Goal: Transaction & Acquisition: Book appointment/travel/reservation

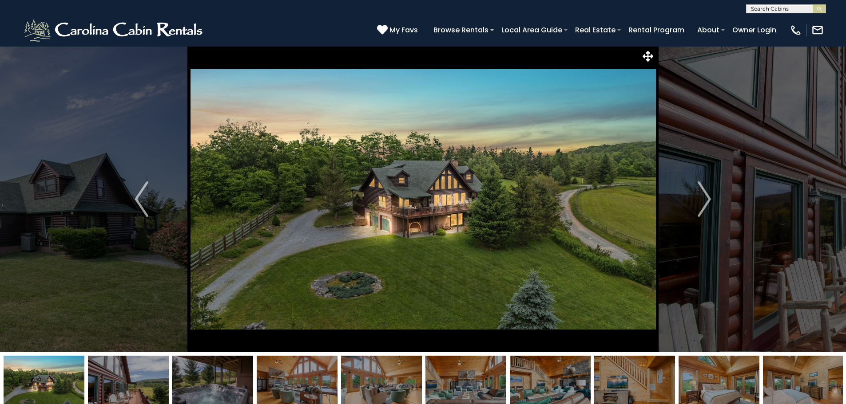
click at [767, 11] on input "text" at bounding box center [785, 10] width 78 height 9
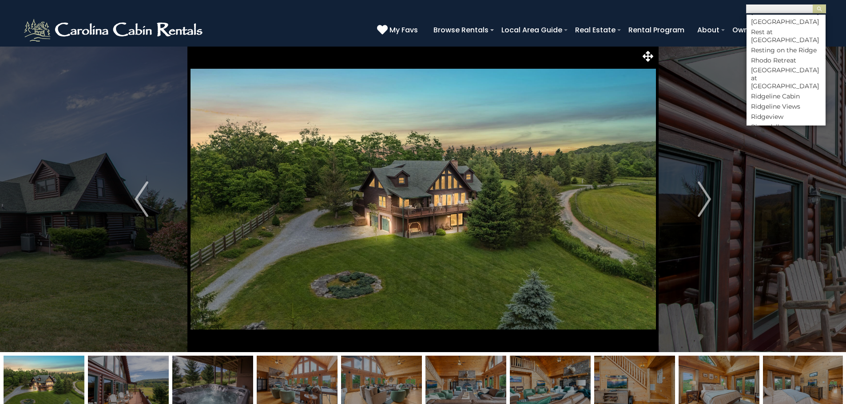
scroll to position [3336, 0]
click at [778, 25] on li "Pyrfect Hideout at [GEOGRAPHIC_DATA]" at bounding box center [785, 17] width 79 height 16
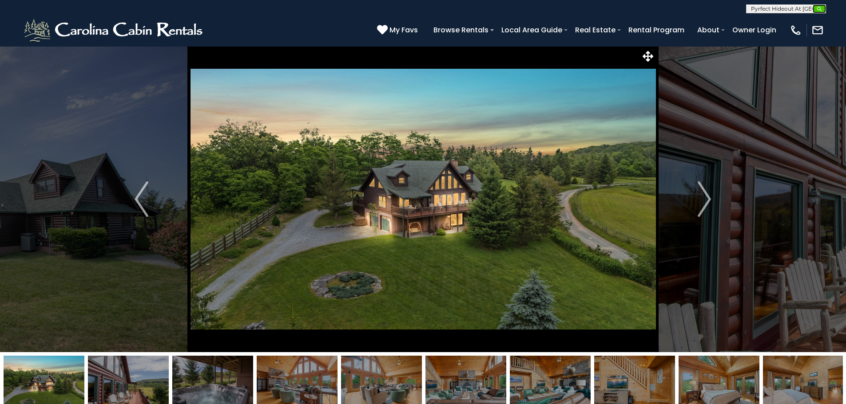
click at [819, 9] on img "submit" at bounding box center [819, 9] width 7 height 7
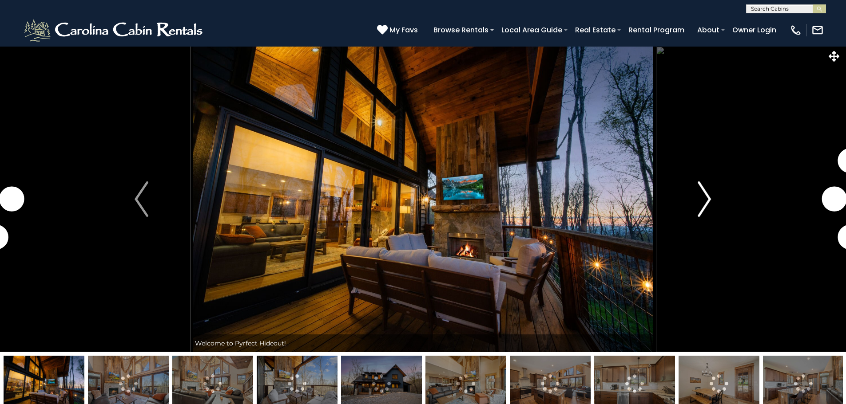
click at [703, 205] on img "Next" at bounding box center [703, 200] width 13 height 36
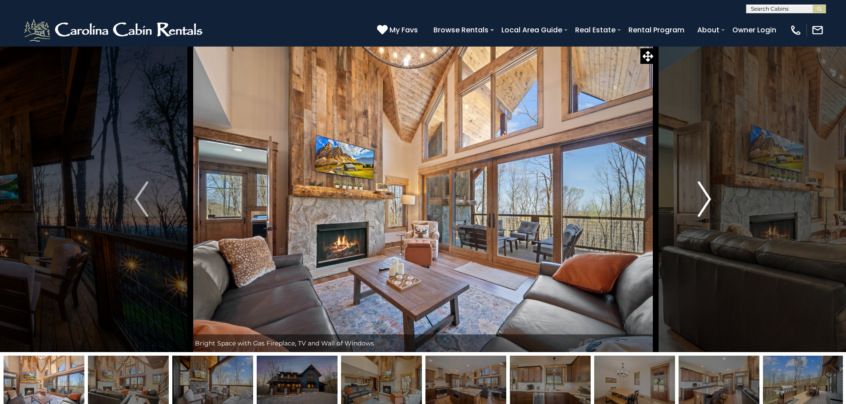
click at [703, 205] on img "Next" at bounding box center [703, 200] width 13 height 36
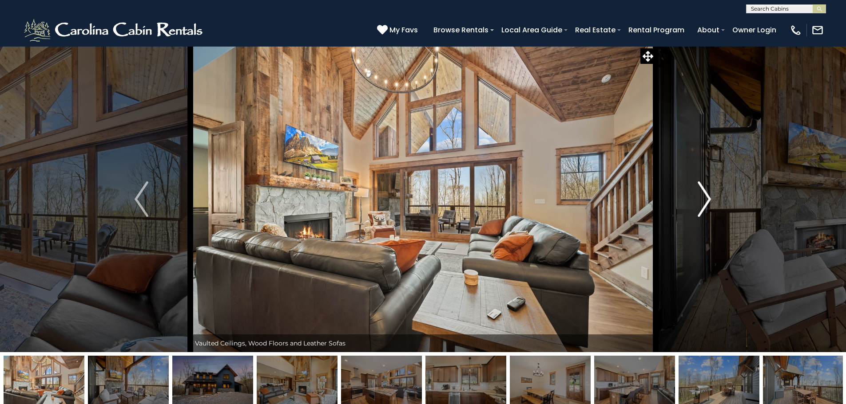
click at [703, 205] on img "Next" at bounding box center [703, 200] width 13 height 36
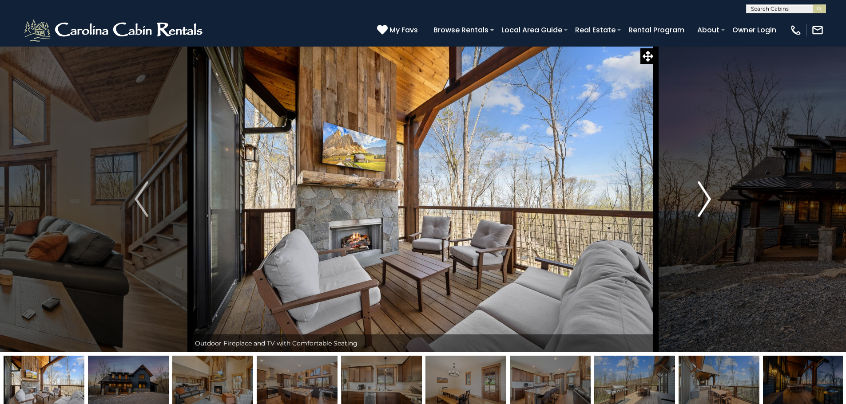
click at [703, 205] on img "Next" at bounding box center [703, 200] width 13 height 36
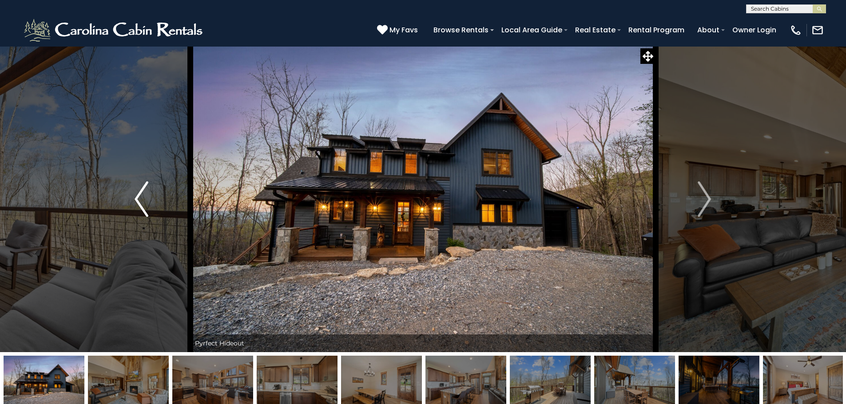
click at [129, 197] on button "Previous" at bounding box center [141, 199] width 98 height 306
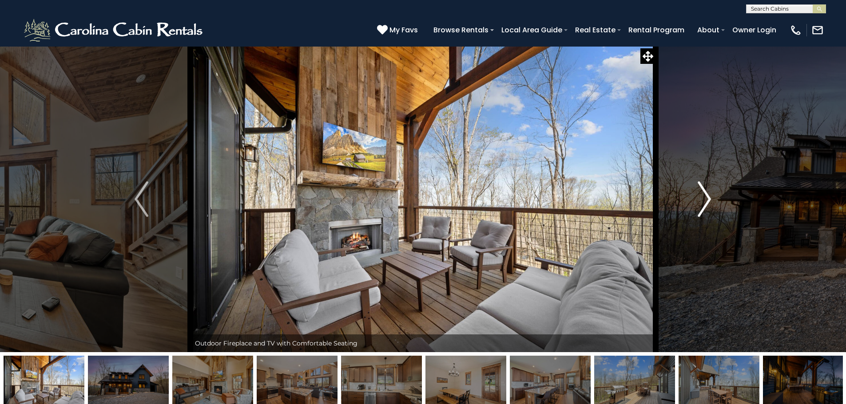
click at [708, 197] on img "Next" at bounding box center [703, 200] width 13 height 36
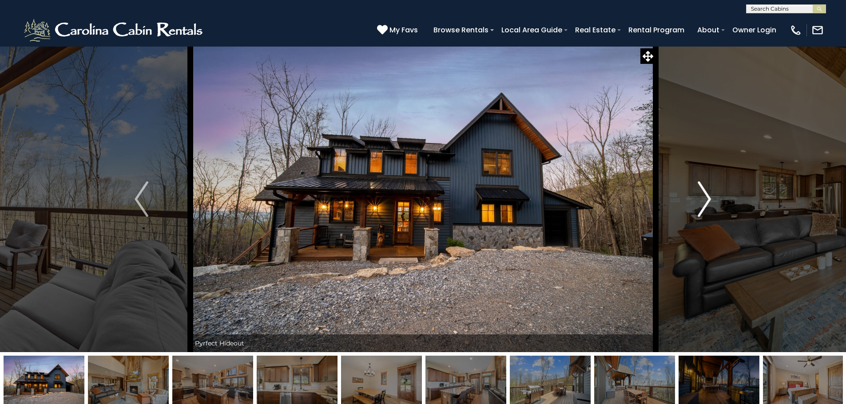
click at [708, 197] on img "Next" at bounding box center [703, 200] width 13 height 36
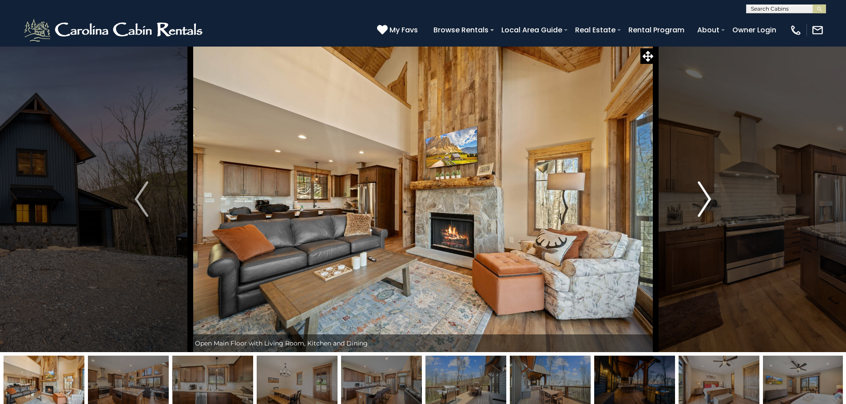
click at [708, 197] on img "Next" at bounding box center [703, 200] width 13 height 36
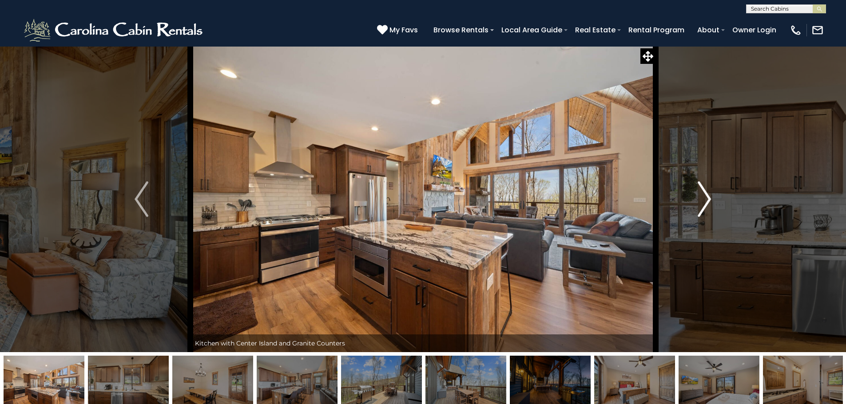
click at [708, 197] on img "Next" at bounding box center [703, 200] width 13 height 36
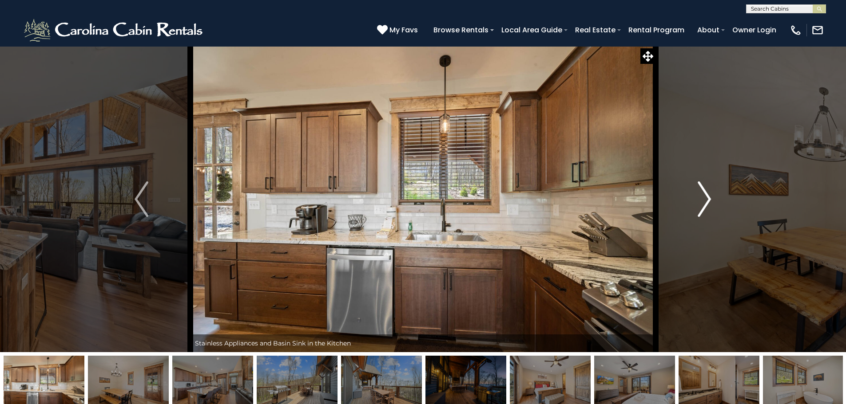
click at [708, 197] on img "Next" at bounding box center [703, 200] width 13 height 36
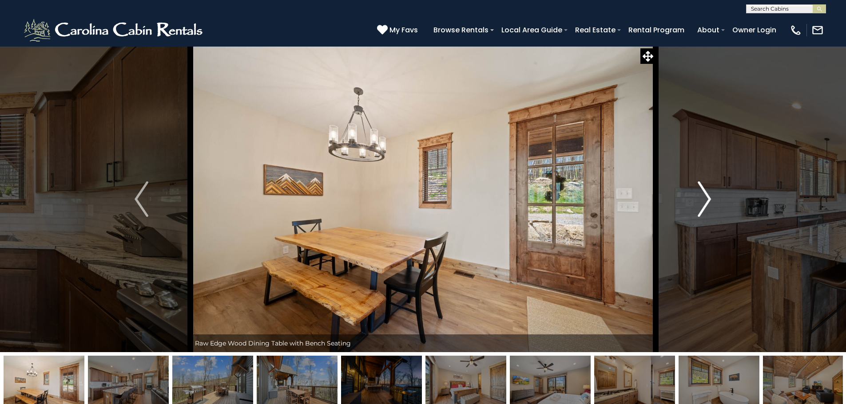
click at [708, 197] on img "Next" at bounding box center [703, 200] width 13 height 36
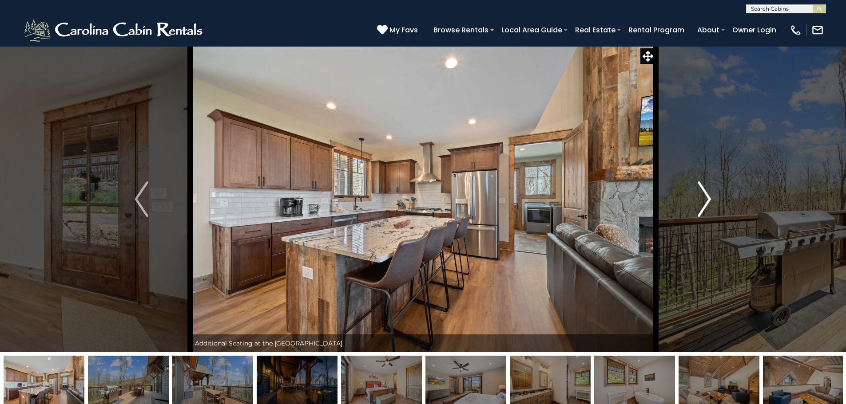
click at [708, 197] on img "Next" at bounding box center [703, 200] width 13 height 36
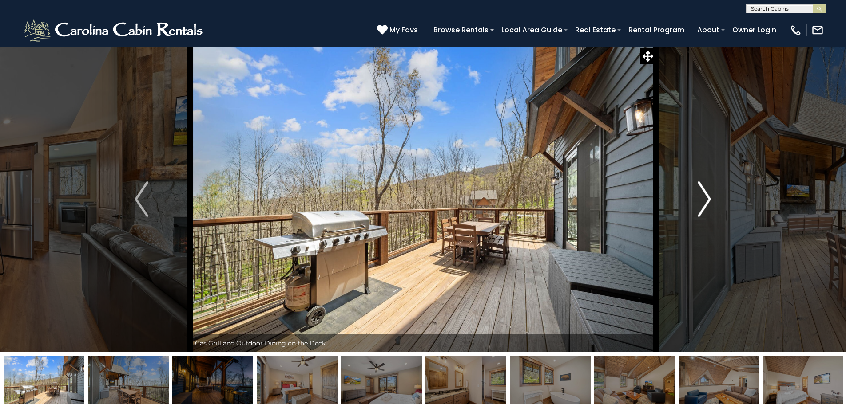
click at [708, 197] on img "Next" at bounding box center [703, 200] width 13 height 36
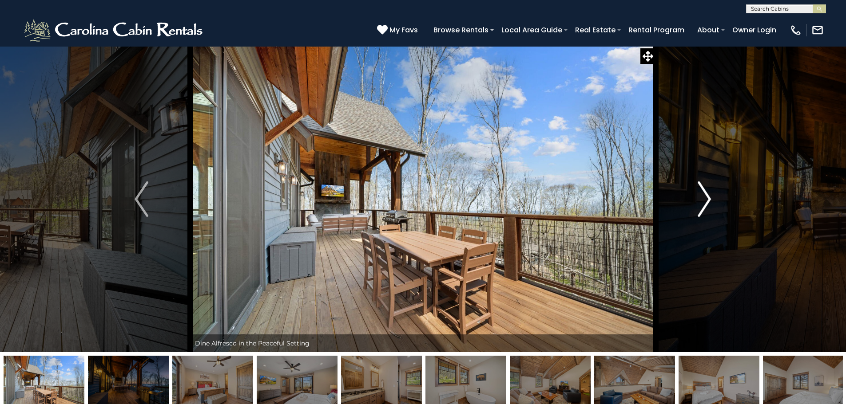
click at [708, 197] on img "Next" at bounding box center [703, 200] width 13 height 36
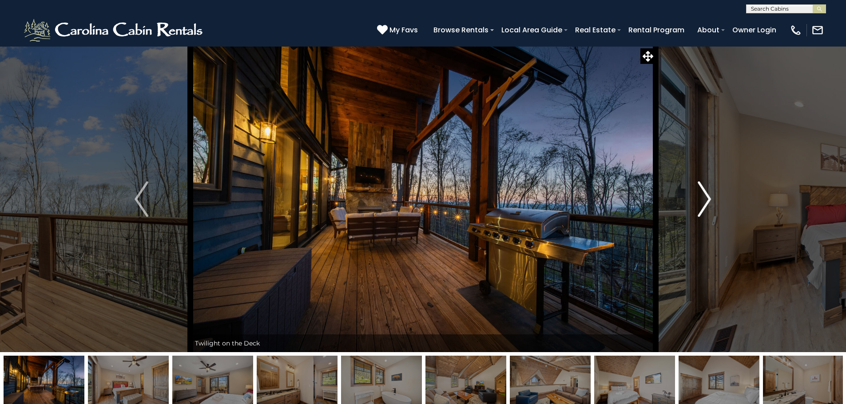
click at [708, 197] on img "Next" at bounding box center [703, 200] width 13 height 36
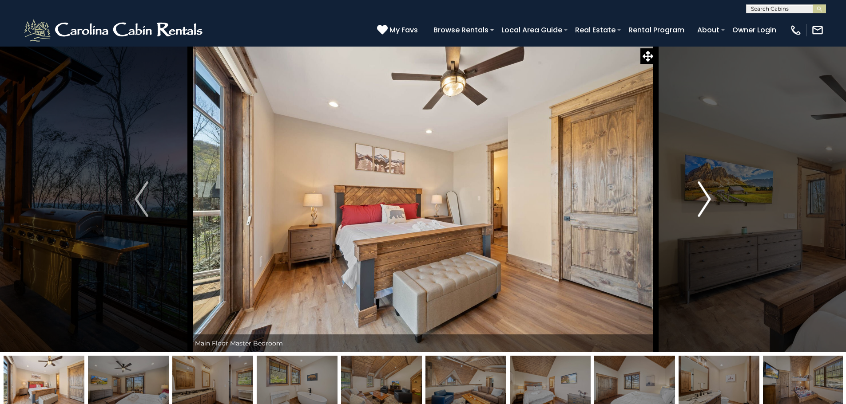
click at [708, 197] on img "Next" at bounding box center [703, 200] width 13 height 36
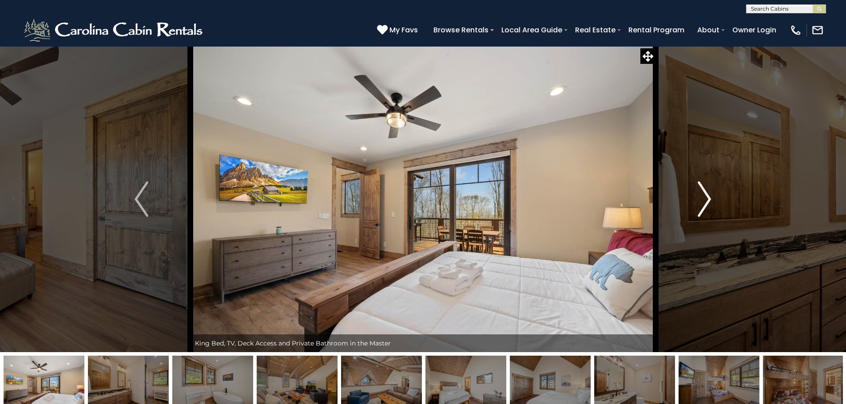
click at [708, 197] on img "Next" at bounding box center [703, 200] width 13 height 36
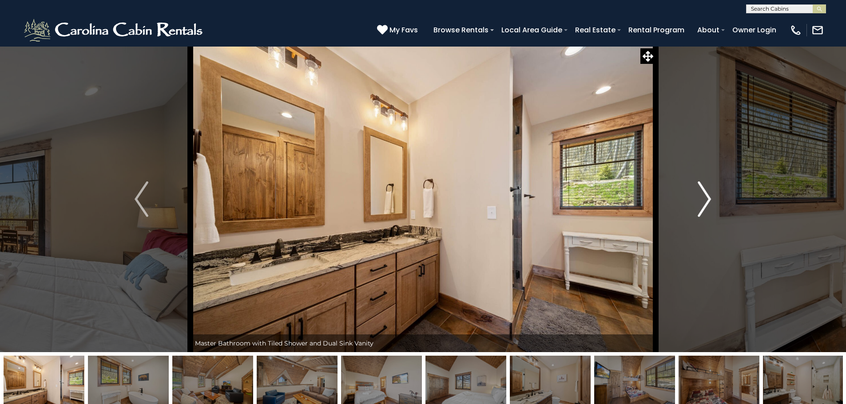
click at [708, 197] on img "Next" at bounding box center [703, 200] width 13 height 36
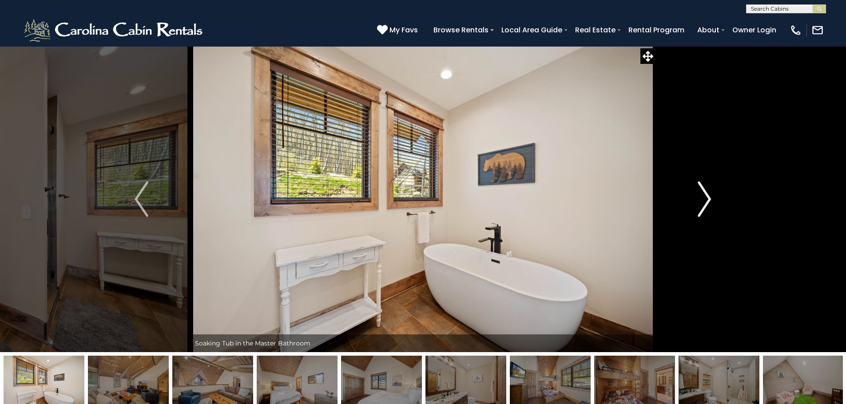
click at [708, 197] on img "Next" at bounding box center [703, 200] width 13 height 36
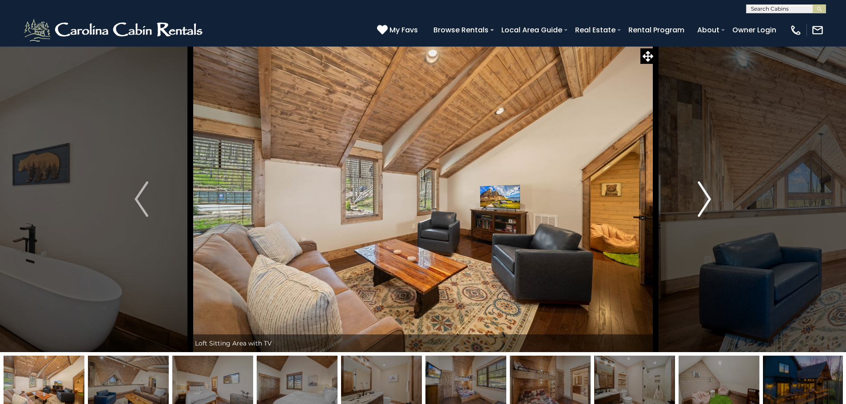
click at [708, 197] on img "Next" at bounding box center [703, 200] width 13 height 36
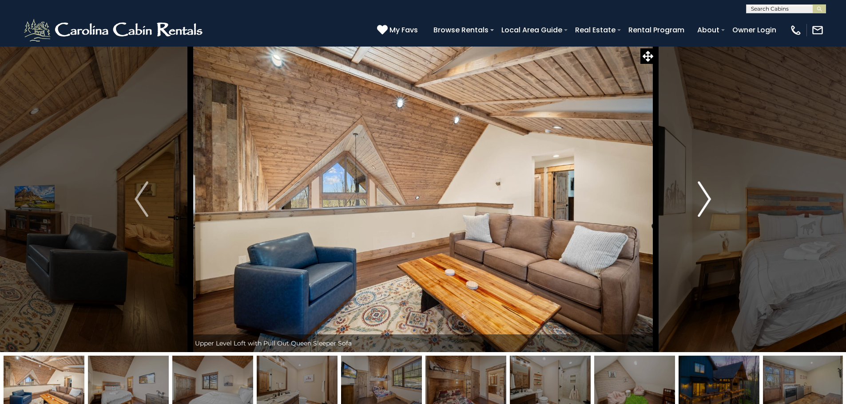
click at [707, 197] on img "Next" at bounding box center [703, 200] width 13 height 36
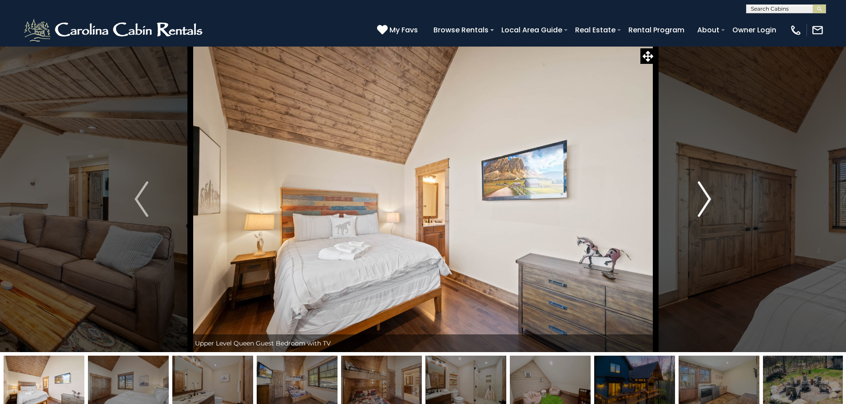
click at [707, 197] on img "Next" at bounding box center [703, 200] width 13 height 36
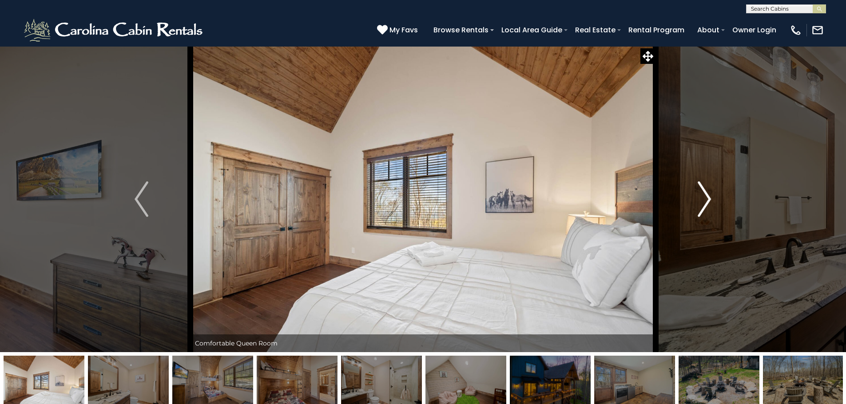
click at [707, 206] on img "Next" at bounding box center [703, 200] width 13 height 36
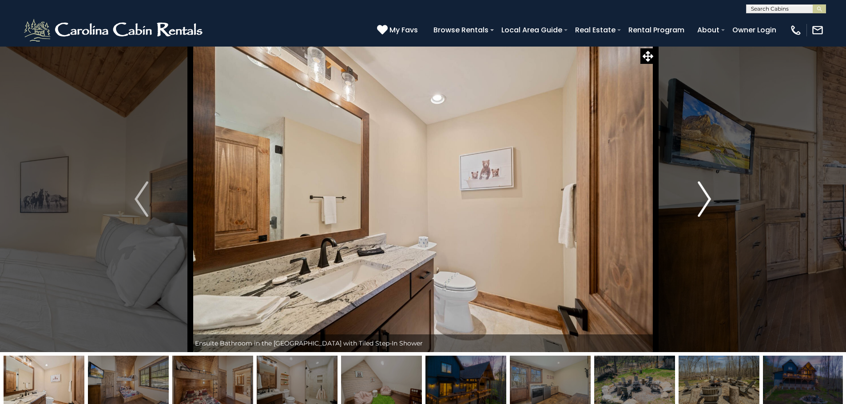
click at [707, 206] on img "Next" at bounding box center [703, 200] width 13 height 36
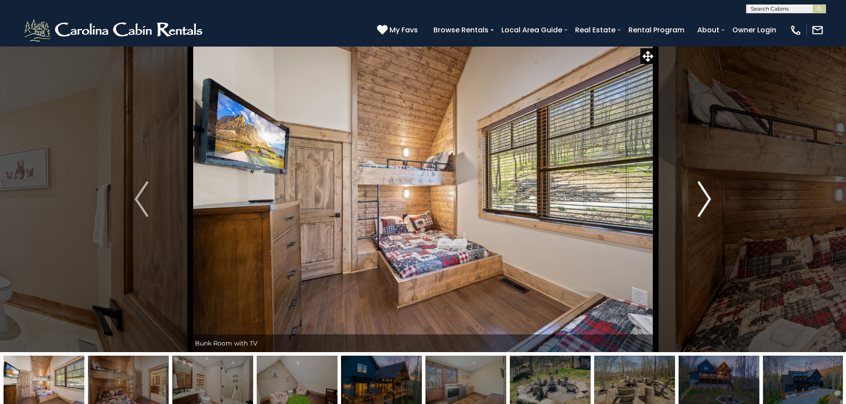
click at [707, 206] on img "Next" at bounding box center [703, 200] width 13 height 36
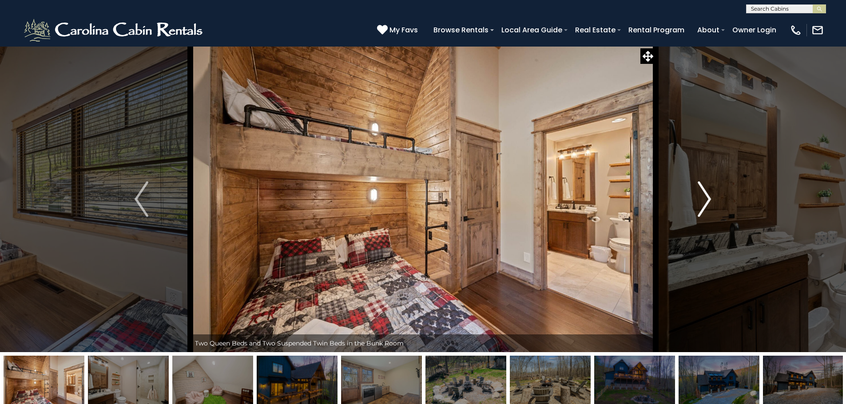
click at [707, 206] on img "Next" at bounding box center [703, 200] width 13 height 36
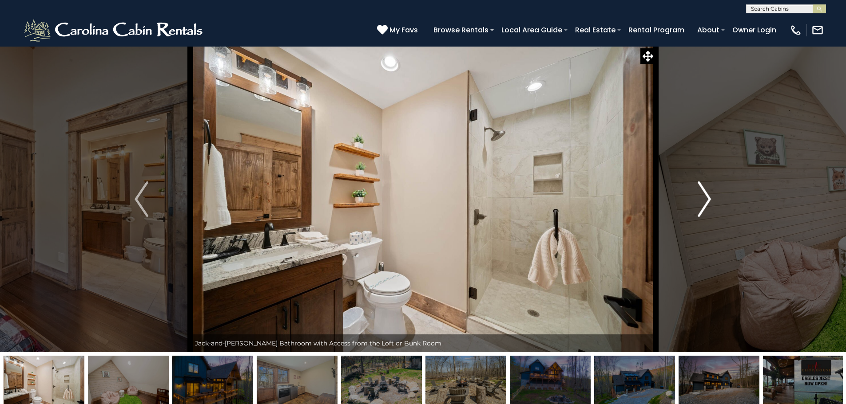
click at [707, 206] on img "Next" at bounding box center [703, 200] width 13 height 36
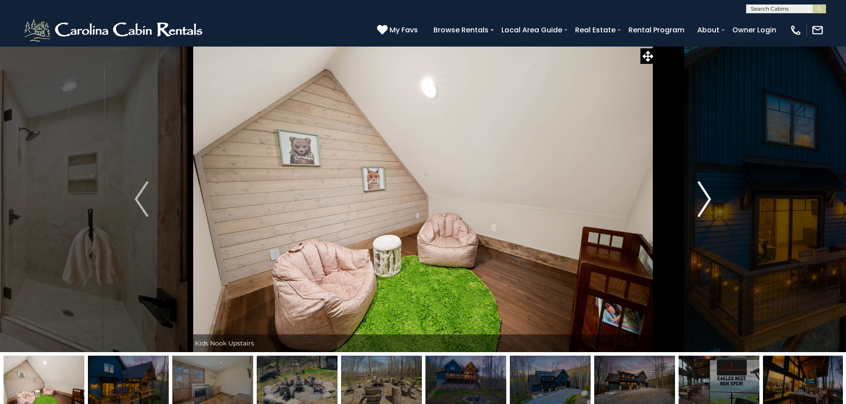
click at [707, 206] on img "Next" at bounding box center [703, 200] width 13 height 36
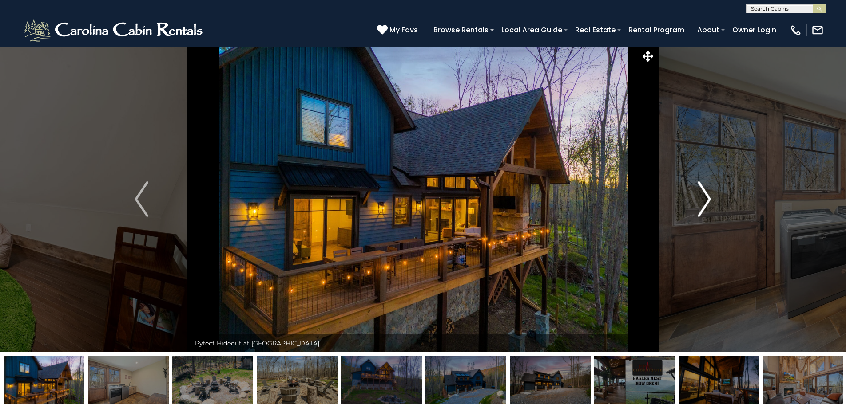
click at [707, 206] on img "Next" at bounding box center [703, 200] width 13 height 36
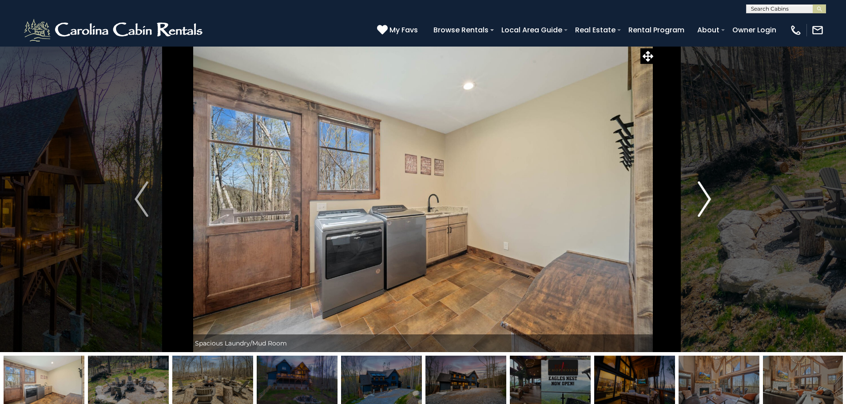
click at [707, 206] on img "Next" at bounding box center [703, 200] width 13 height 36
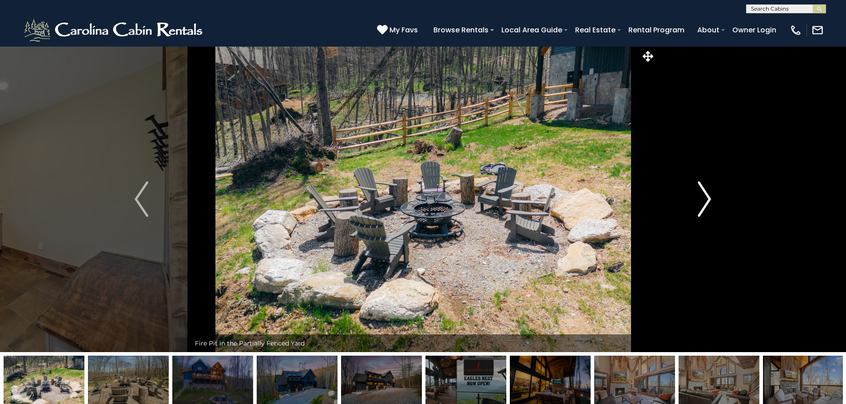
click at [707, 206] on img "Next" at bounding box center [703, 200] width 13 height 36
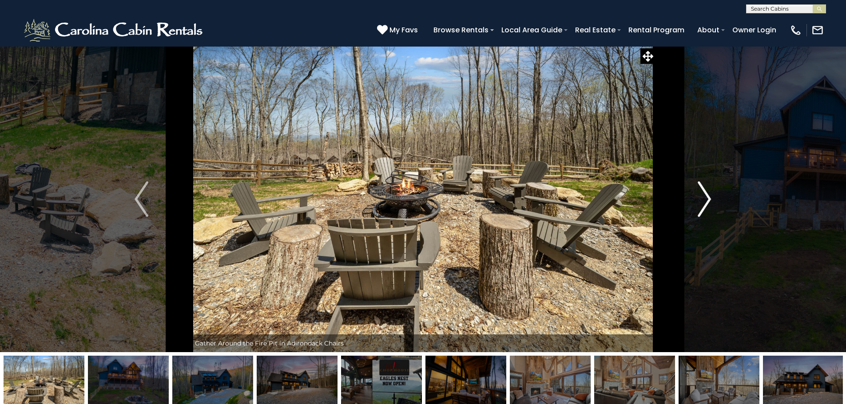
click at [707, 206] on img "Next" at bounding box center [703, 200] width 13 height 36
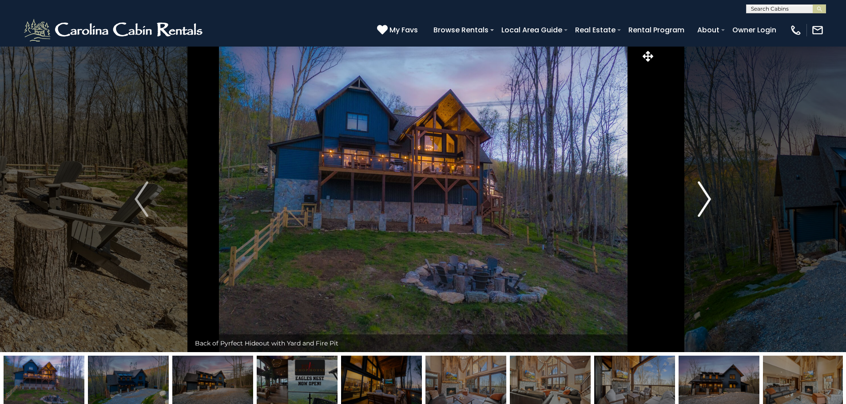
click at [707, 206] on img "Next" at bounding box center [703, 200] width 13 height 36
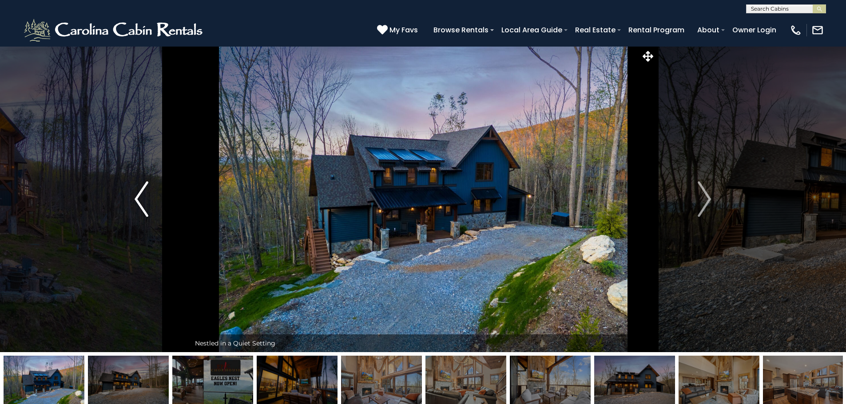
click at [136, 200] on img "Previous" at bounding box center [140, 200] width 13 height 36
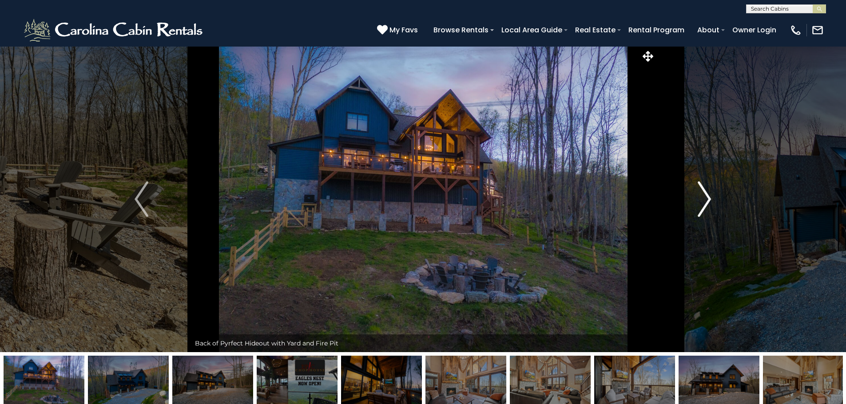
click at [702, 202] on img "Next" at bounding box center [703, 200] width 13 height 36
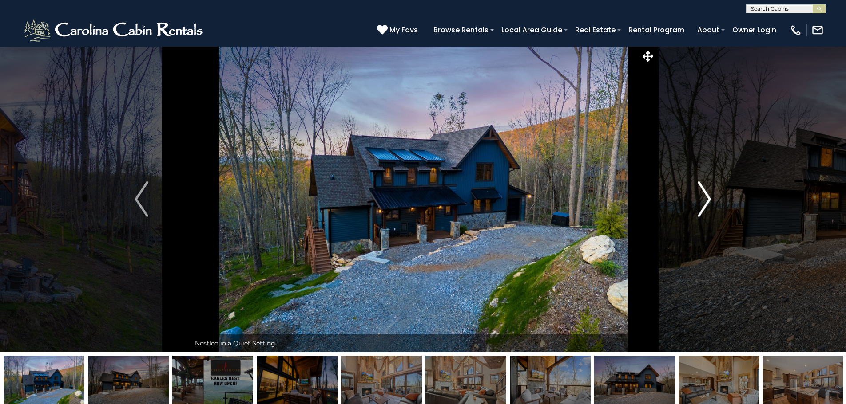
click at [702, 202] on img "Next" at bounding box center [703, 200] width 13 height 36
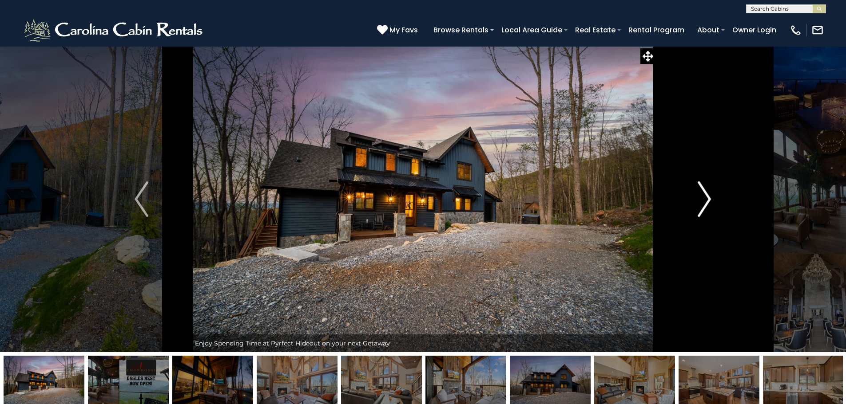
click at [702, 202] on img "Next" at bounding box center [703, 200] width 13 height 36
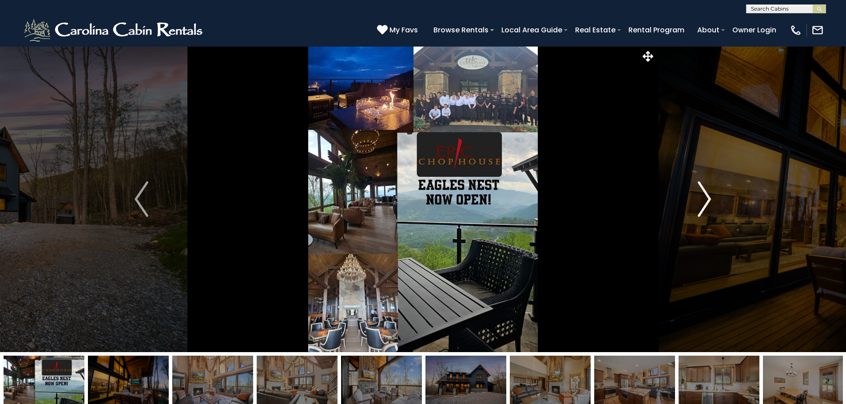
click at [702, 202] on img "Next" at bounding box center [703, 200] width 13 height 36
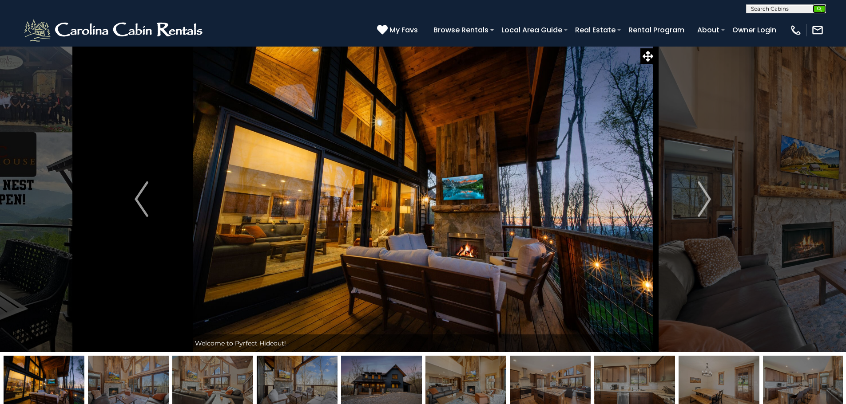
click at [823, 12] on button "submit" at bounding box center [818, 8] width 13 height 9
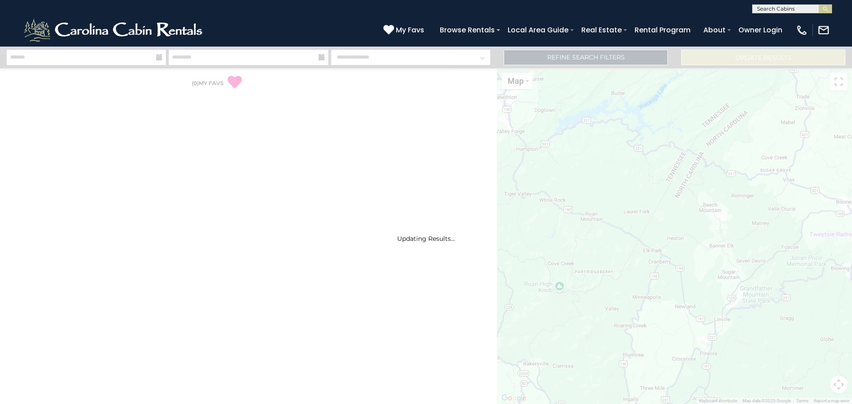
click at [804, 10] on input "text" at bounding box center [792, 10] width 78 height 9
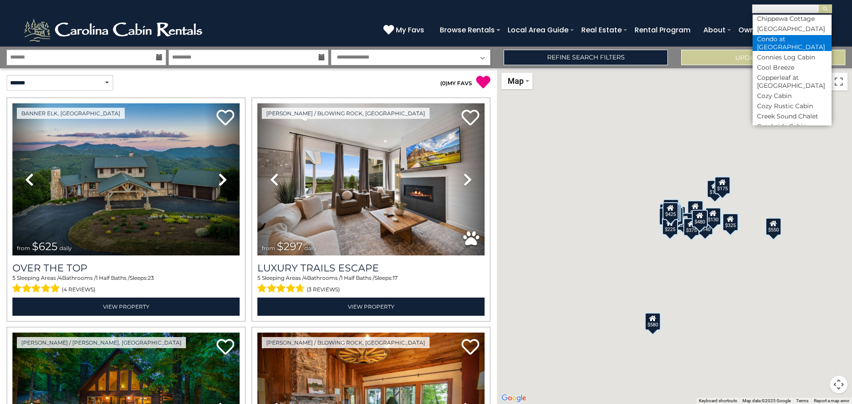
scroll to position [1334, 0]
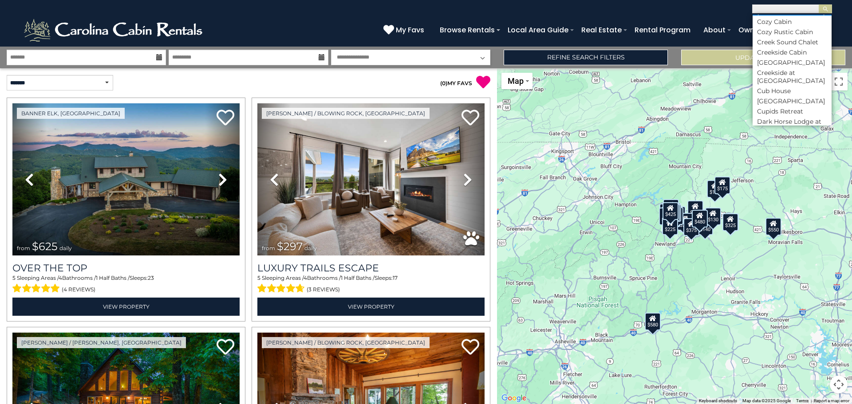
click at [786, 16] on li "Copperleaf at [GEOGRAPHIC_DATA]" at bounding box center [792, 8] width 79 height 16
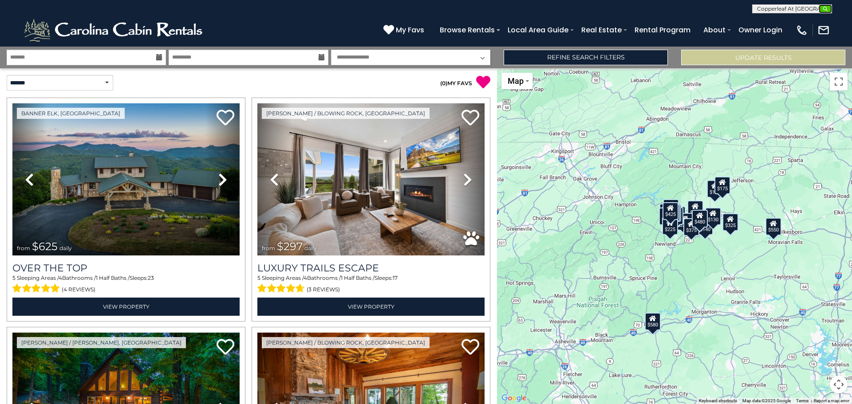
click at [827, 12] on img "submit" at bounding box center [826, 9] width 7 height 7
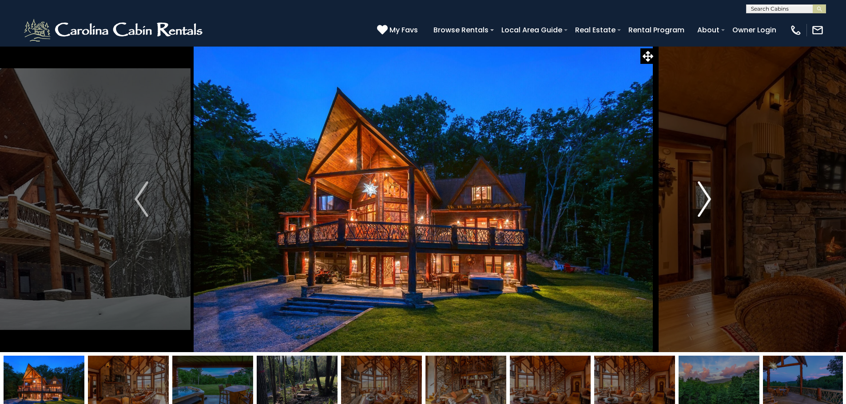
click at [699, 202] on img "Next" at bounding box center [703, 200] width 13 height 36
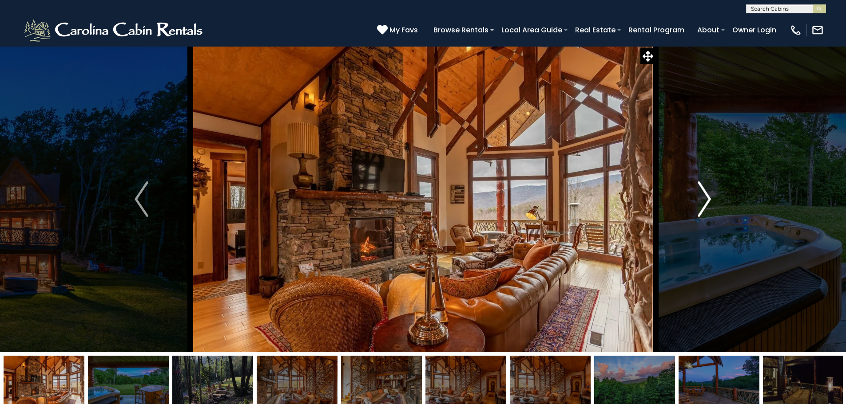
click at [699, 202] on img "Next" at bounding box center [703, 200] width 13 height 36
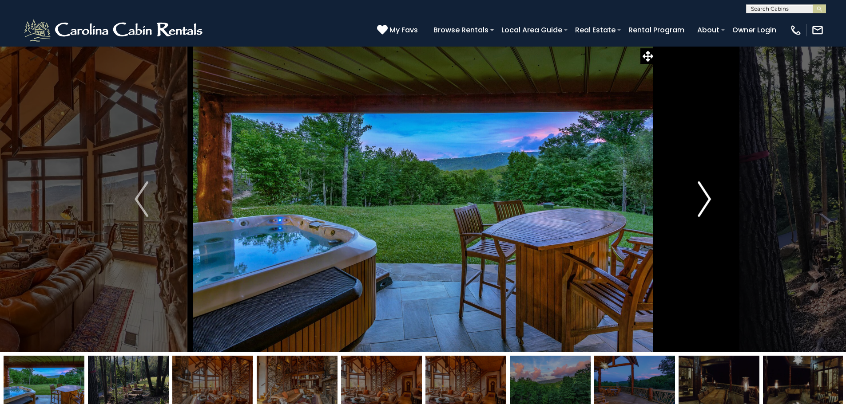
click at [699, 202] on img "Next" at bounding box center [703, 200] width 13 height 36
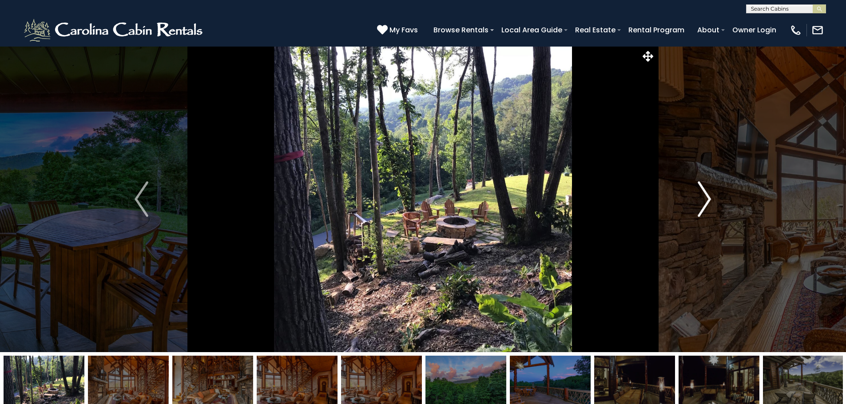
click at [699, 202] on img "Next" at bounding box center [703, 200] width 13 height 36
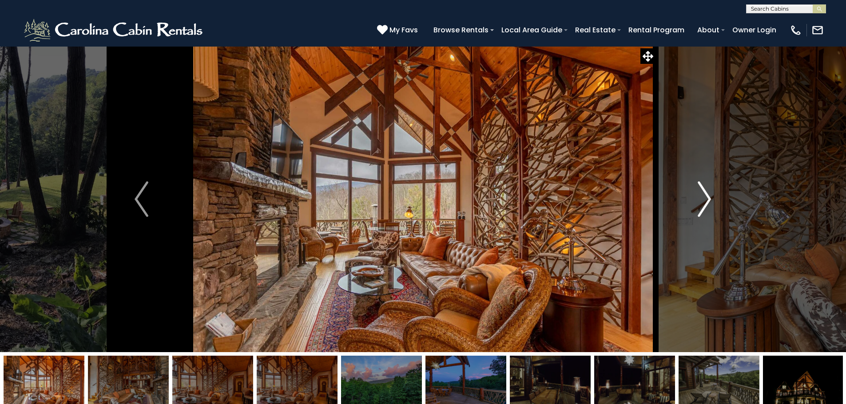
click at [699, 202] on img "Next" at bounding box center [703, 200] width 13 height 36
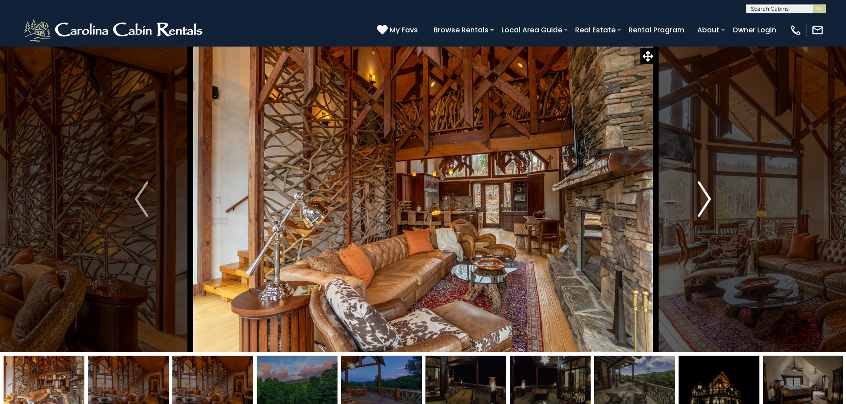
click at [699, 202] on img "Next" at bounding box center [703, 200] width 13 height 36
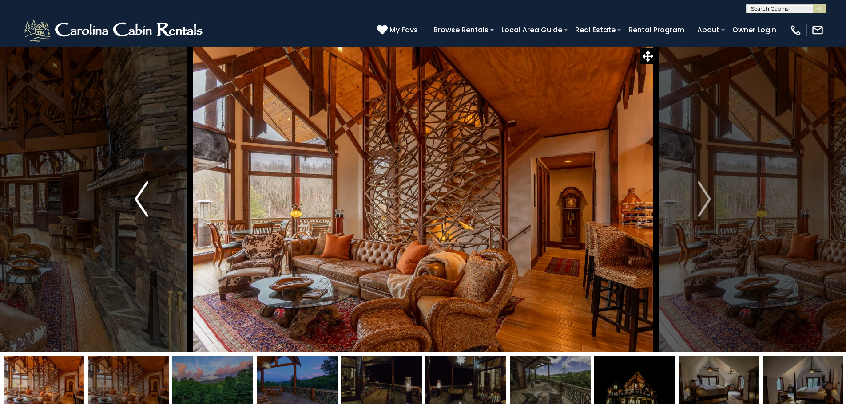
click at [153, 203] on button "Previous" at bounding box center [141, 199] width 98 height 306
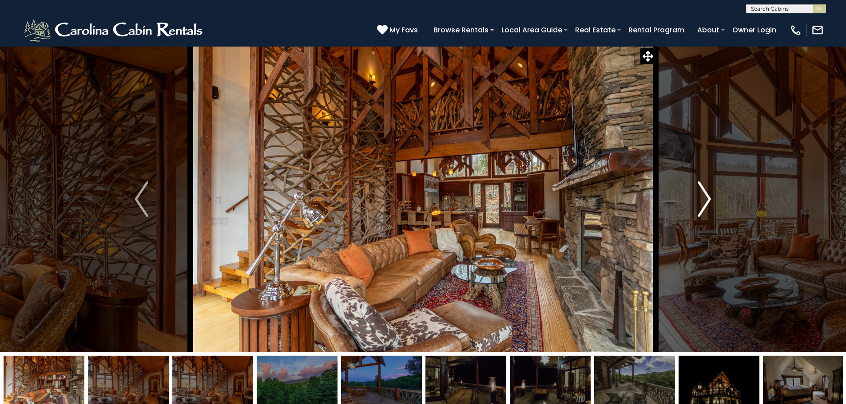
click at [711, 199] on button "Next" at bounding box center [704, 199] width 98 height 306
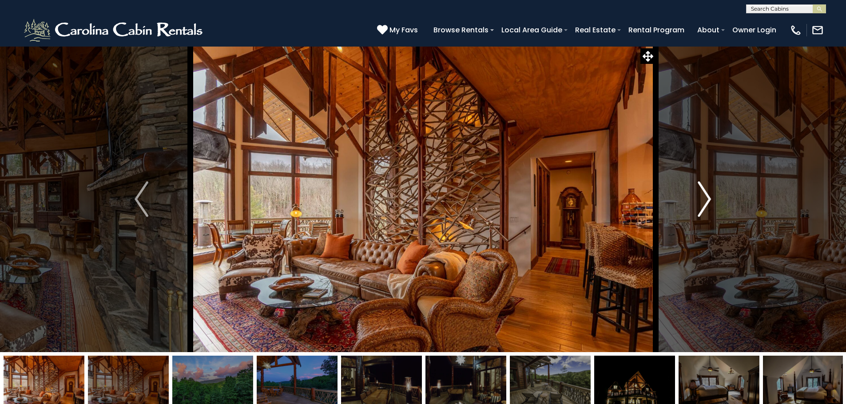
click at [710, 199] on img "Next" at bounding box center [703, 200] width 13 height 36
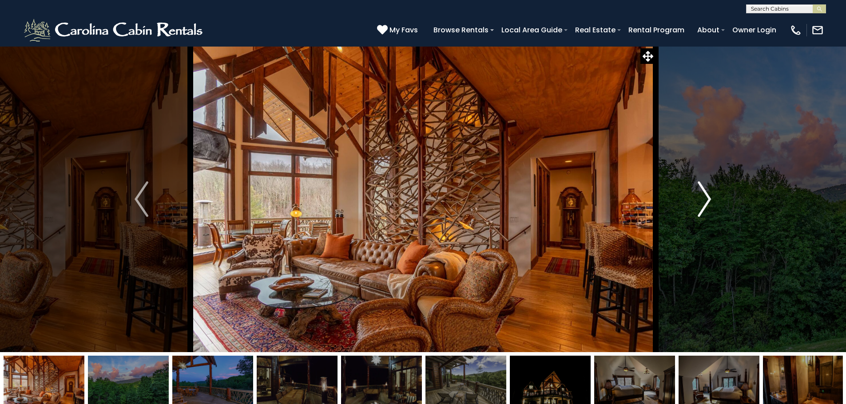
click at [710, 199] on img "Next" at bounding box center [703, 200] width 13 height 36
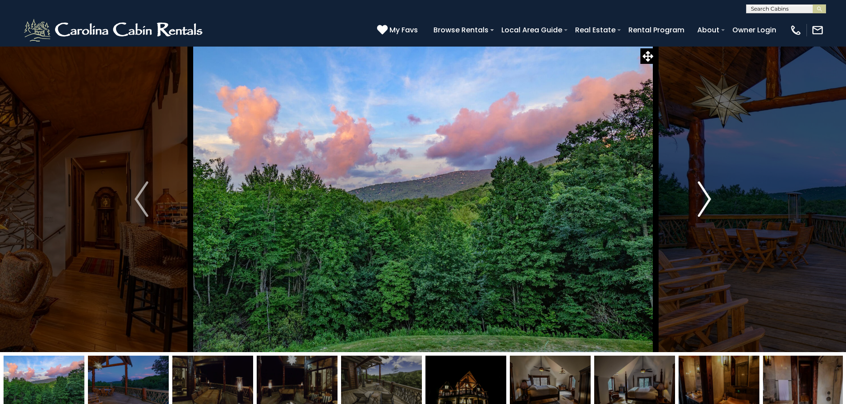
click at [710, 199] on img "Next" at bounding box center [703, 200] width 13 height 36
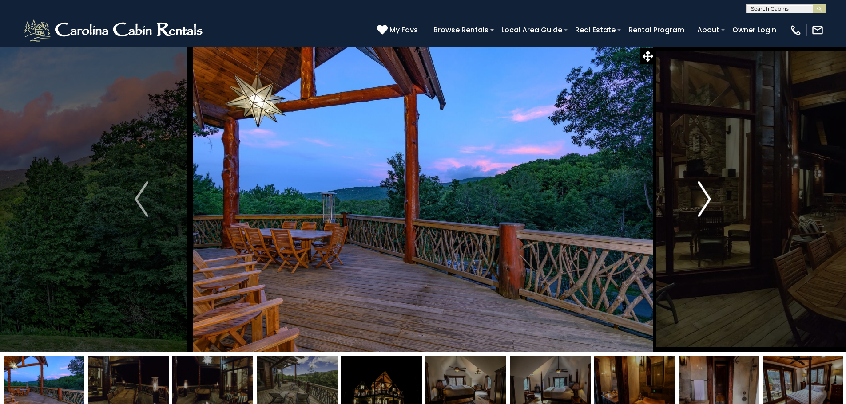
click at [710, 199] on img "Next" at bounding box center [703, 200] width 13 height 36
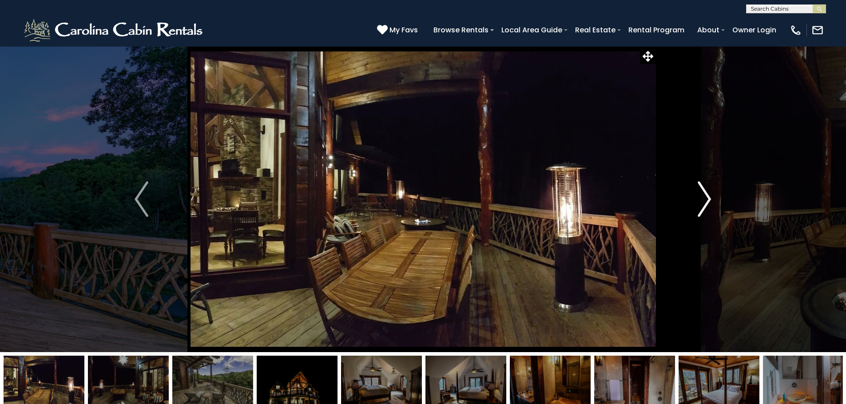
click at [710, 199] on img "Next" at bounding box center [703, 200] width 13 height 36
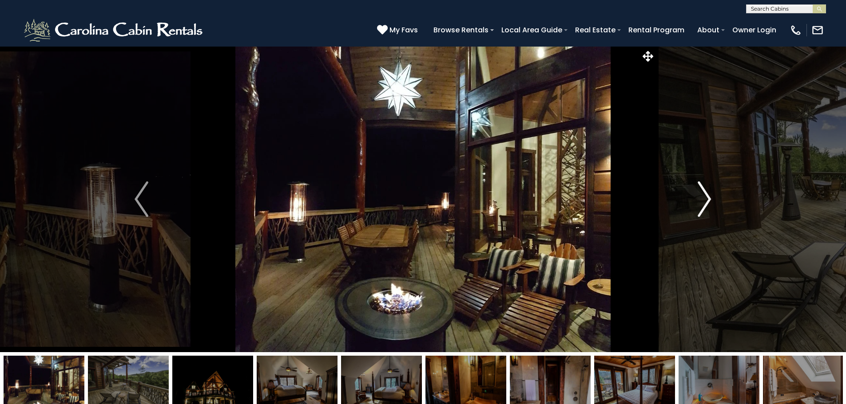
click at [710, 199] on img "Next" at bounding box center [703, 200] width 13 height 36
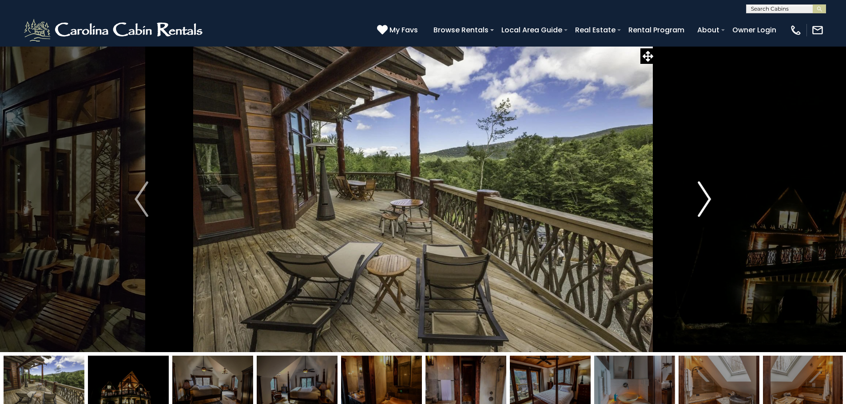
click at [710, 199] on img "Next" at bounding box center [703, 200] width 13 height 36
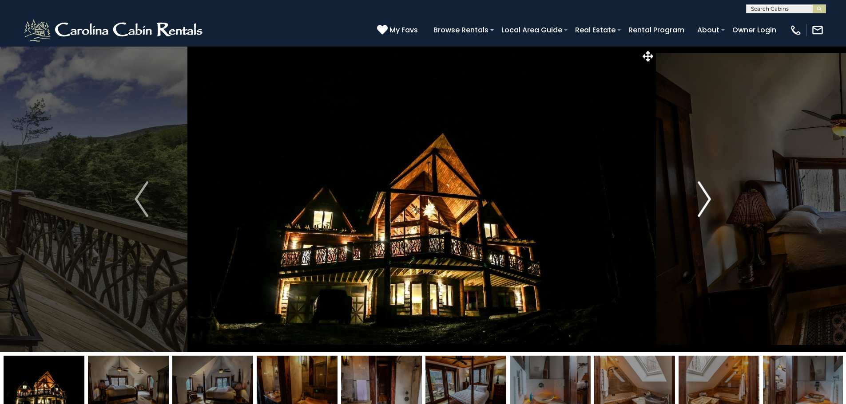
click at [710, 199] on img "Next" at bounding box center [703, 200] width 13 height 36
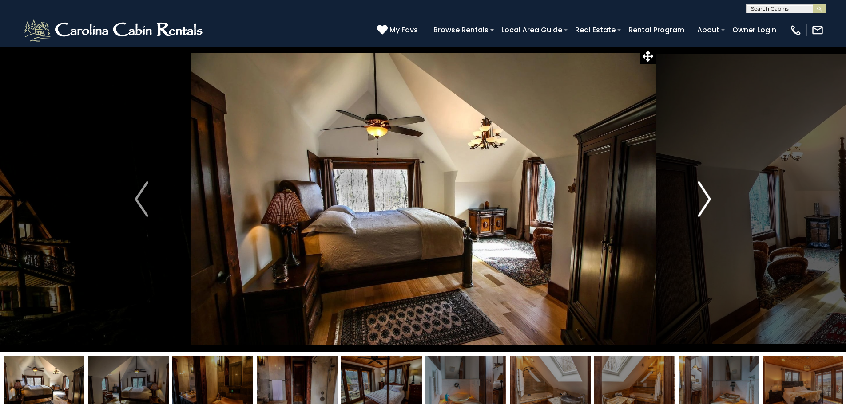
click at [710, 199] on img "Next" at bounding box center [703, 200] width 13 height 36
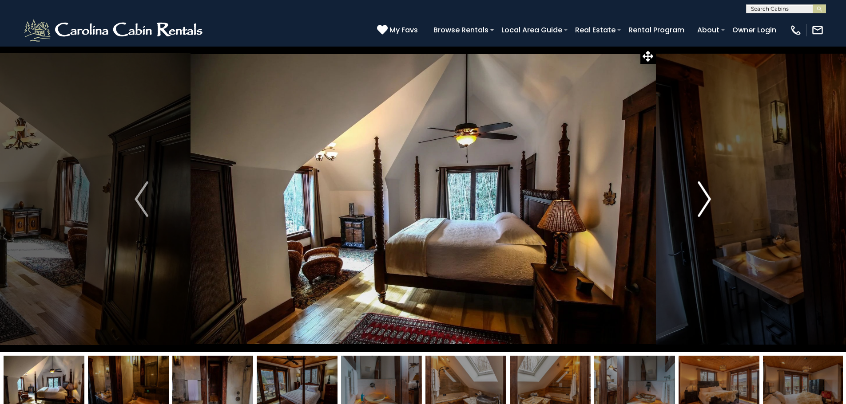
click at [710, 199] on img "Next" at bounding box center [703, 200] width 13 height 36
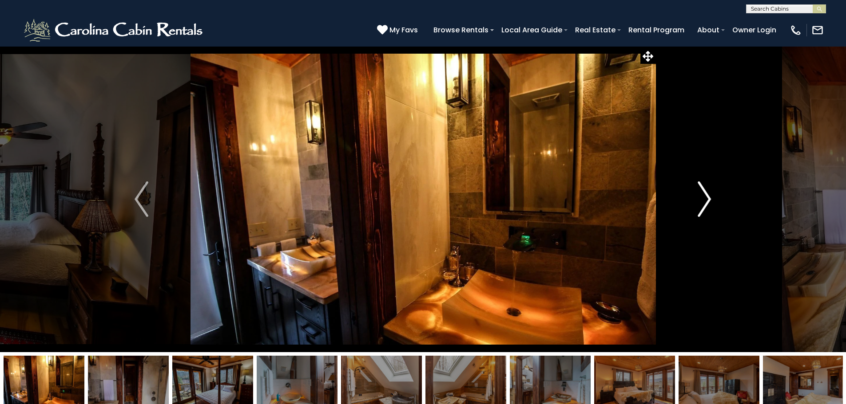
click at [710, 199] on img "Next" at bounding box center [703, 200] width 13 height 36
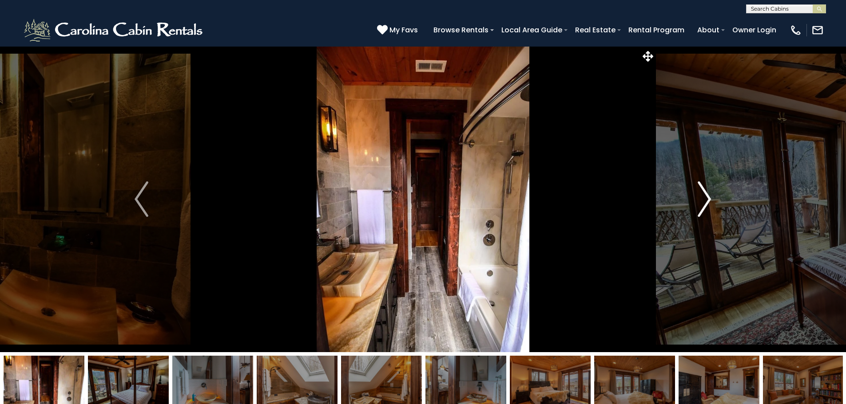
click at [710, 199] on img "Next" at bounding box center [703, 200] width 13 height 36
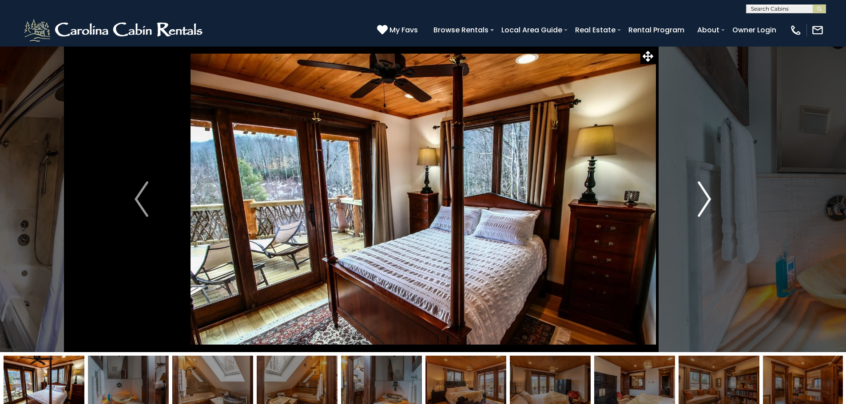
click at [710, 199] on img "Next" at bounding box center [703, 200] width 13 height 36
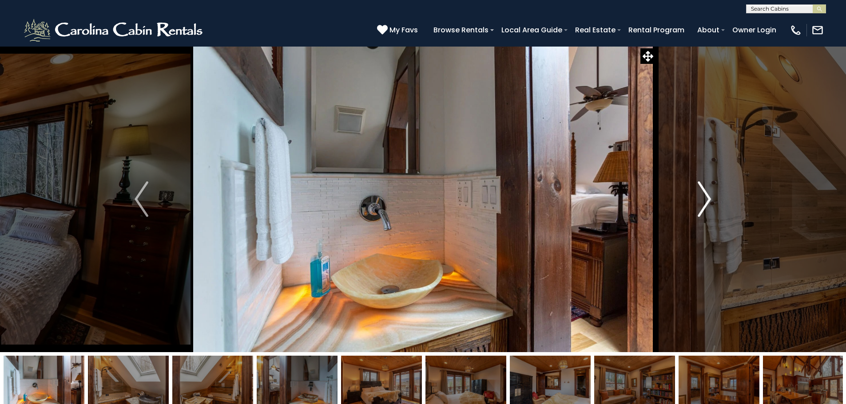
click at [710, 199] on img "Next" at bounding box center [703, 200] width 13 height 36
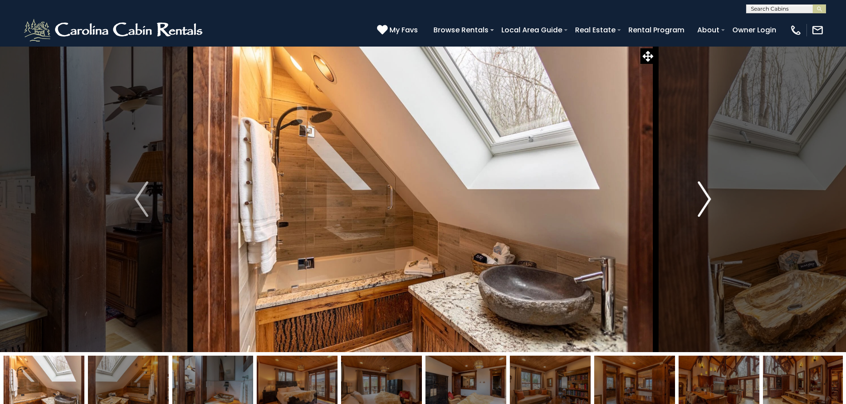
click at [710, 199] on img "Next" at bounding box center [703, 200] width 13 height 36
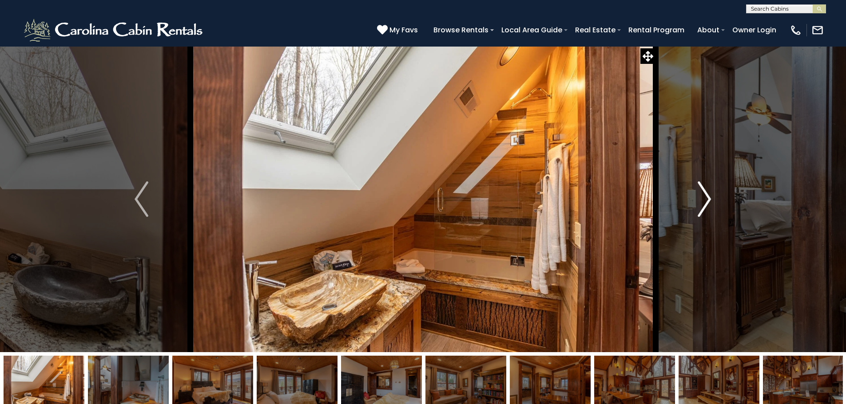
click at [710, 199] on img "Next" at bounding box center [703, 200] width 13 height 36
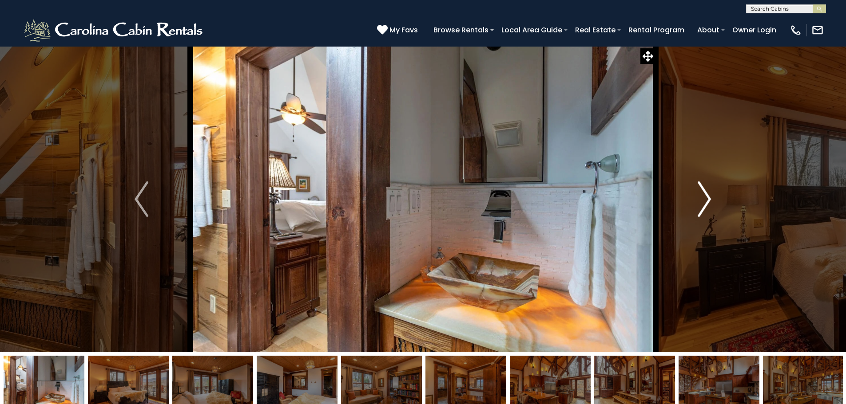
click at [710, 199] on img "Next" at bounding box center [703, 200] width 13 height 36
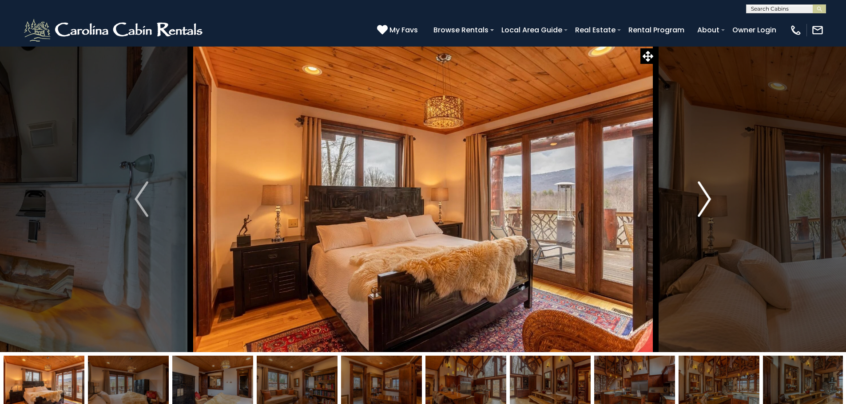
click at [710, 199] on img "Next" at bounding box center [703, 200] width 13 height 36
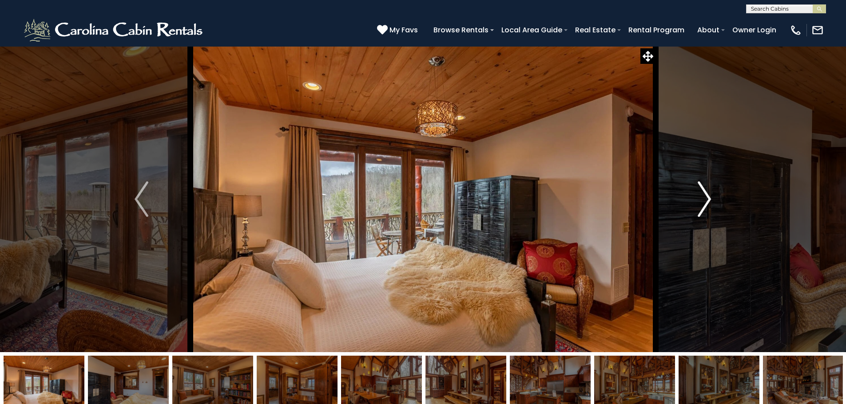
click at [710, 199] on img "Next" at bounding box center [703, 200] width 13 height 36
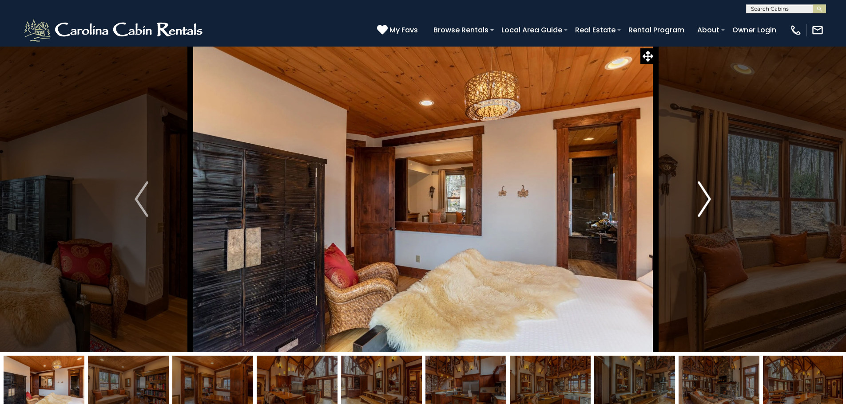
click at [710, 199] on img "Next" at bounding box center [703, 200] width 13 height 36
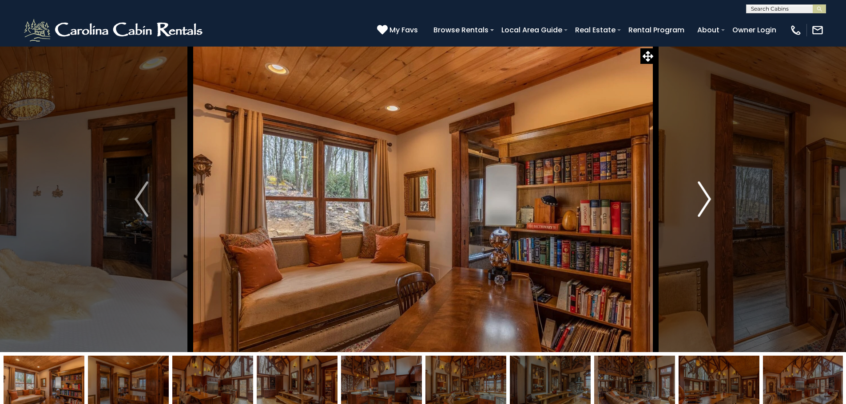
click at [710, 199] on img "Next" at bounding box center [703, 200] width 13 height 36
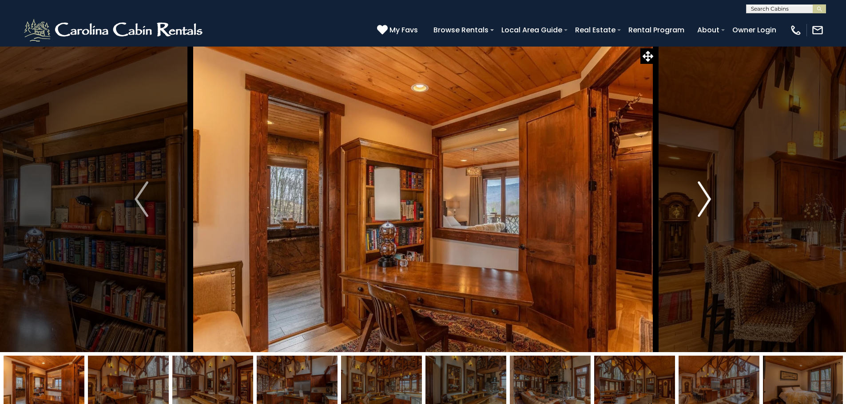
click at [710, 199] on img "Next" at bounding box center [703, 200] width 13 height 36
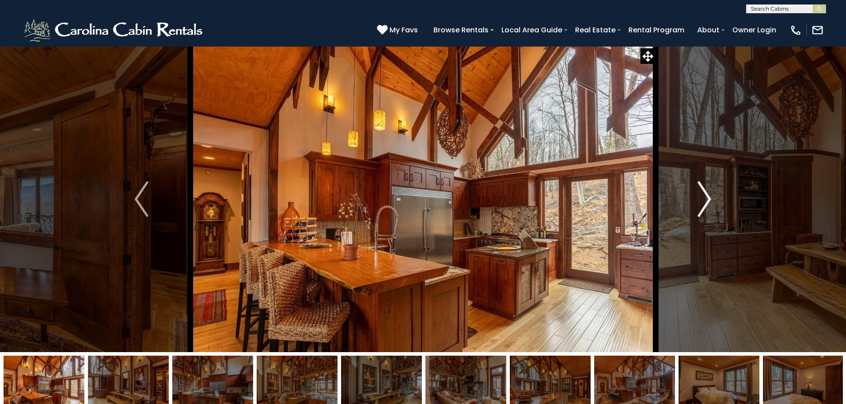
click at [710, 199] on img "Next" at bounding box center [703, 200] width 13 height 36
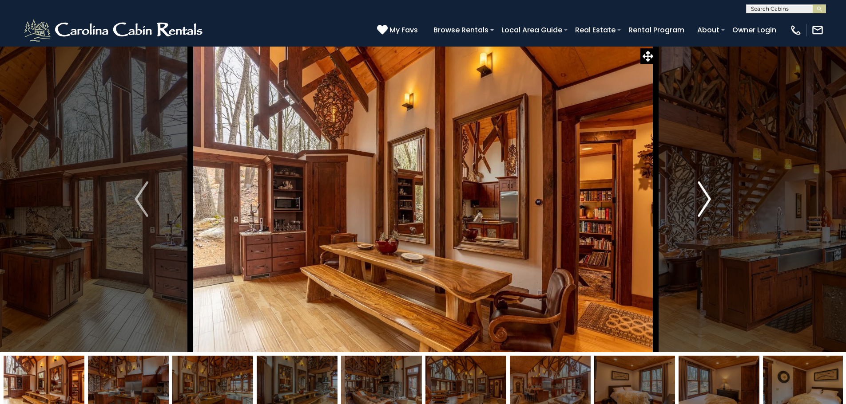
click at [710, 199] on img "Next" at bounding box center [703, 200] width 13 height 36
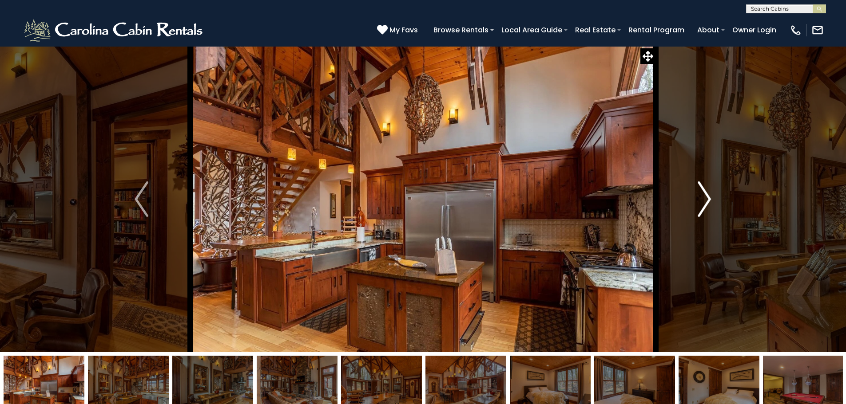
click at [710, 199] on img "Next" at bounding box center [703, 200] width 13 height 36
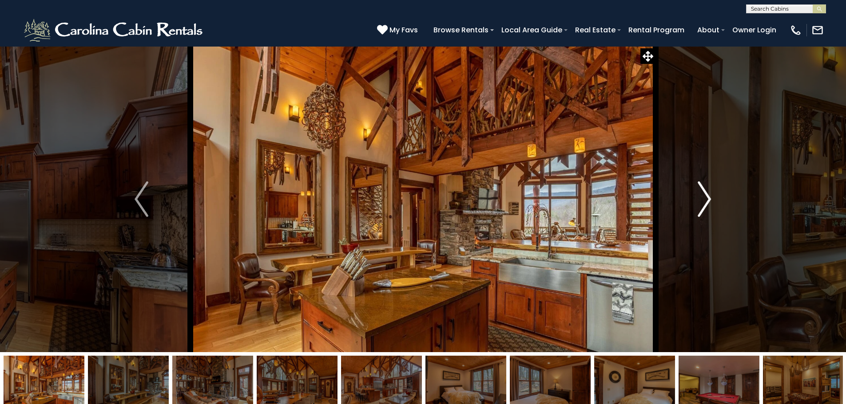
click at [710, 199] on img "Next" at bounding box center [703, 200] width 13 height 36
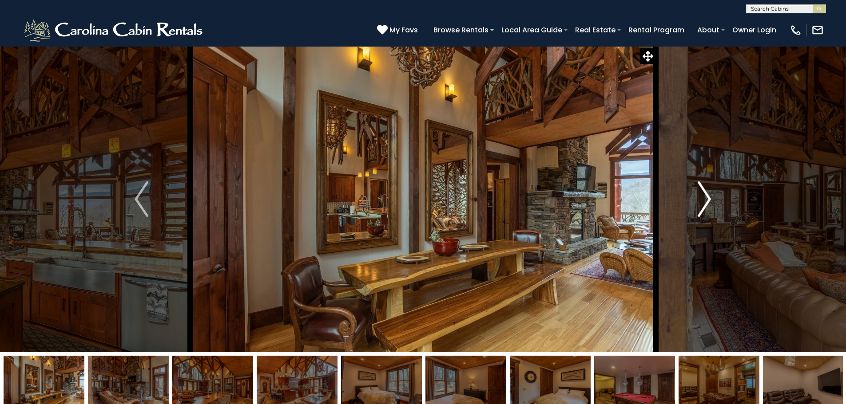
click at [710, 199] on img "Next" at bounding box center [703, 200] width 13 height 36
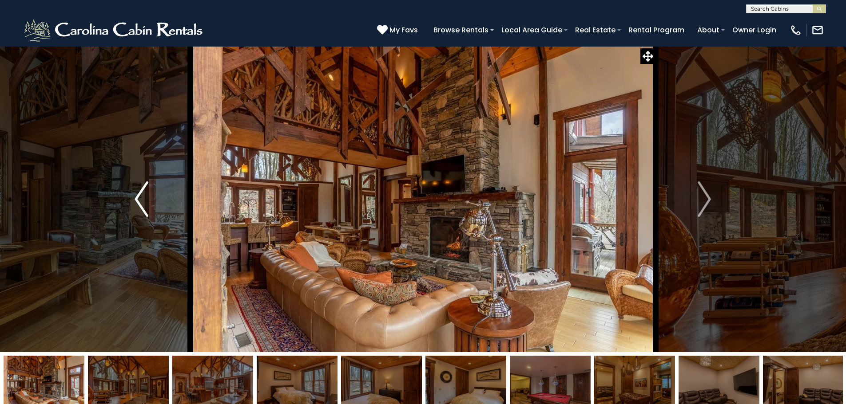
click at [134, 190] on img "Previous" at bounding box center [140, 200] width 13 height 36
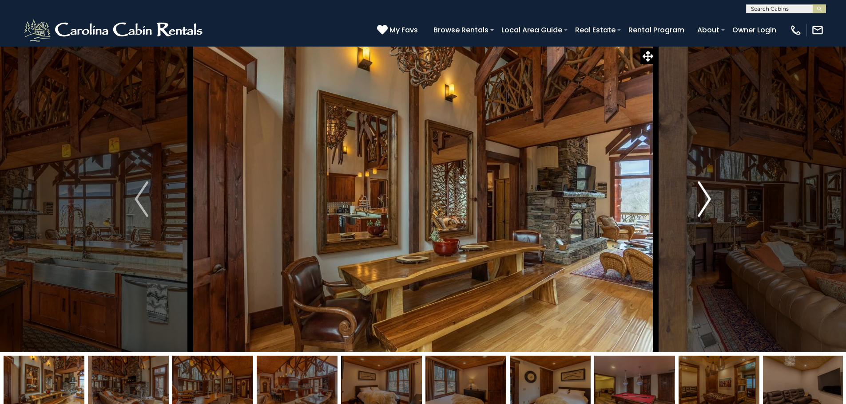
click at [699, 211] on img "Next" at bounding box center [703, 200] width 13 height 36
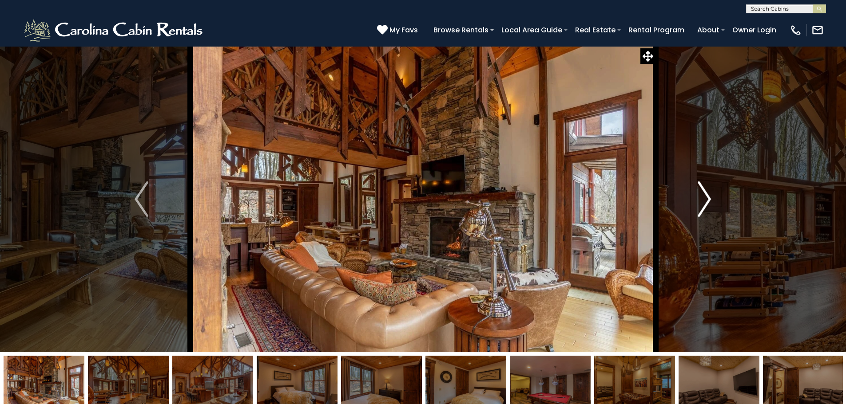
click at [699, 211] on img "Next" at bounding box center [703, 200] width 13 height 36
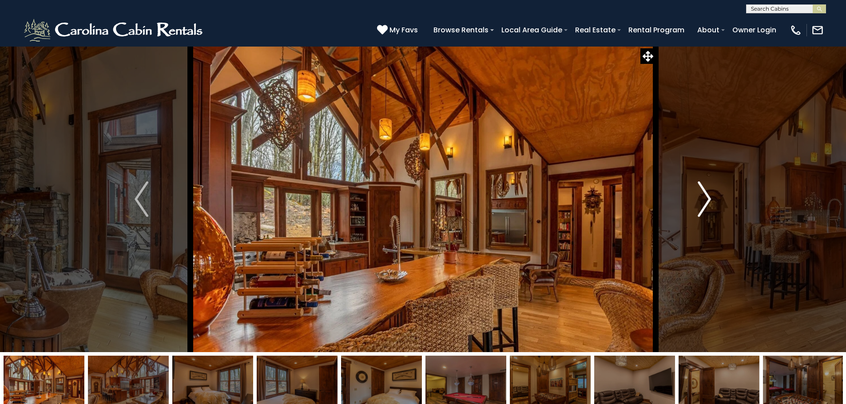
click at [699, 211] on img "Next" at bounding box center [703, 200] width 13 height 36
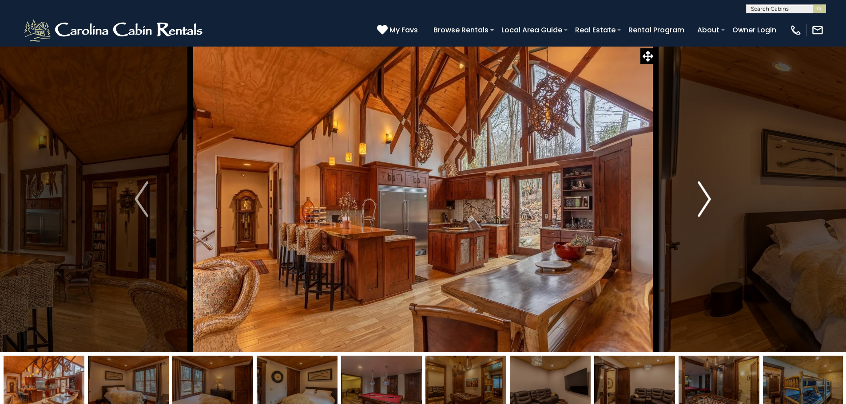
click at [699, 211] on img "Next" at bounding box center [703, 200] width 13 height 36
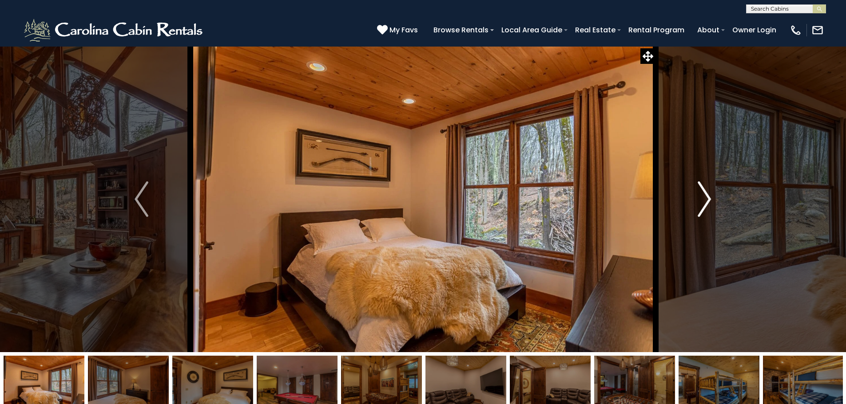
click at [699, 211] on img "Next" at bounding box center [703, 200] width 13 height 36
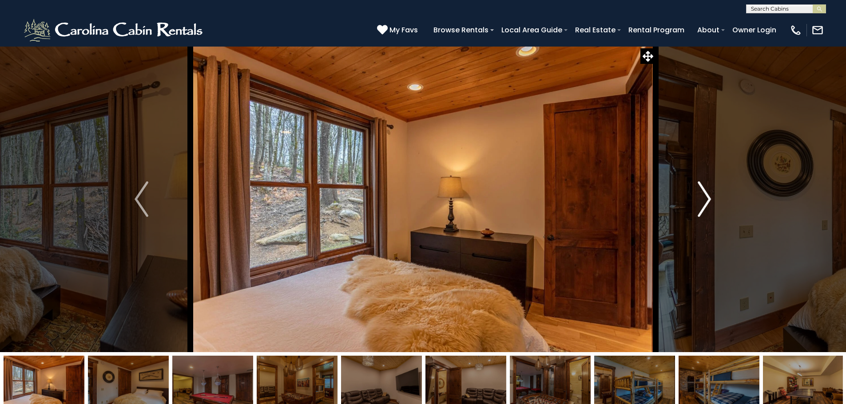
click at [700, 209] on img "Next" at bounding box center [703, 200] width 13 height 36
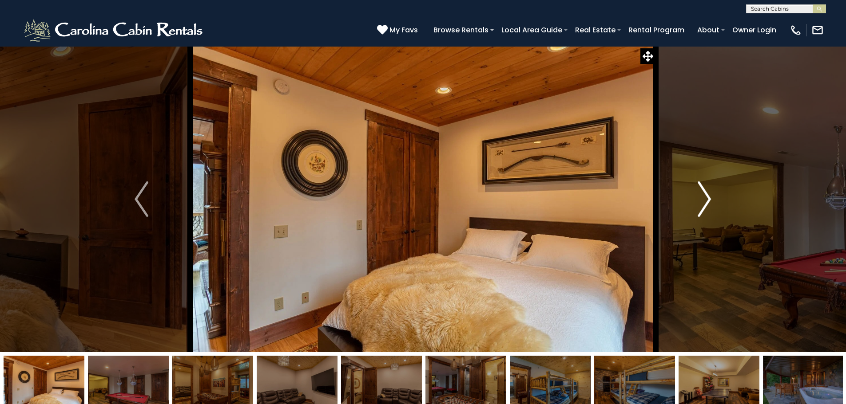
click at [700, 209] on img "Next" at bounding box center [703, 200] width 13 height 36
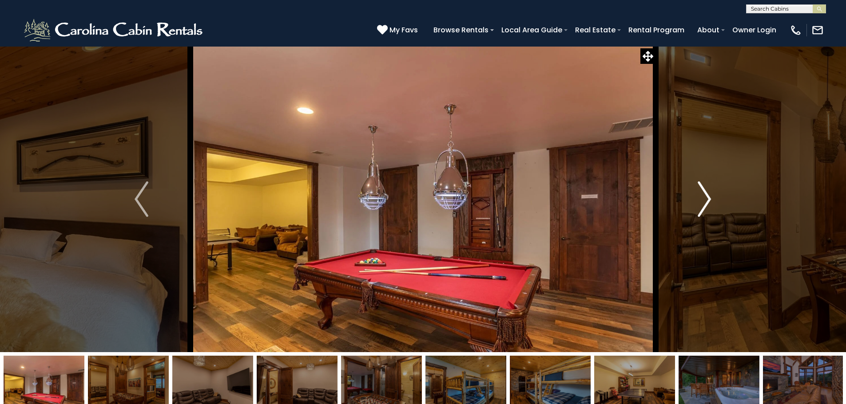
click at [700, 209] on img "Next" at bounding box center [703, 200] width 13 height 36
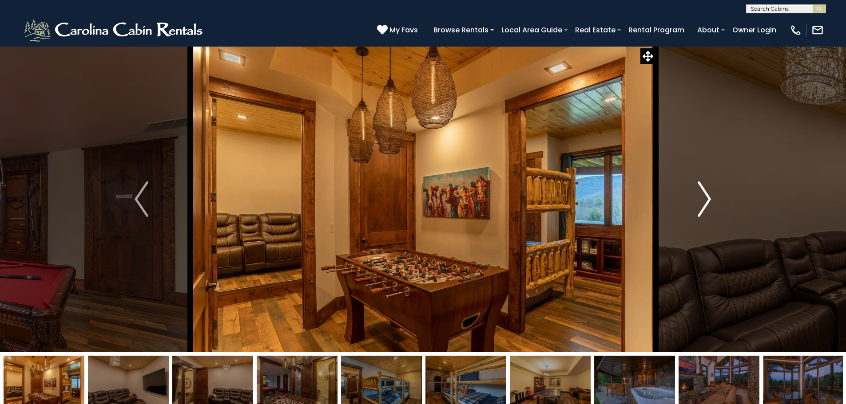
click at [700, 209] on img "Next" at bounding box center [703, 200] width 13 height 36
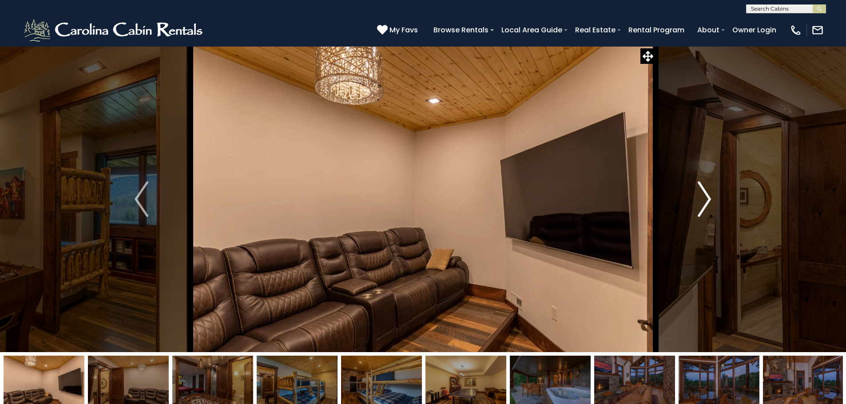
click at [700, 209] on img "Next" at bounding box center [703, 200] width 13 height 36
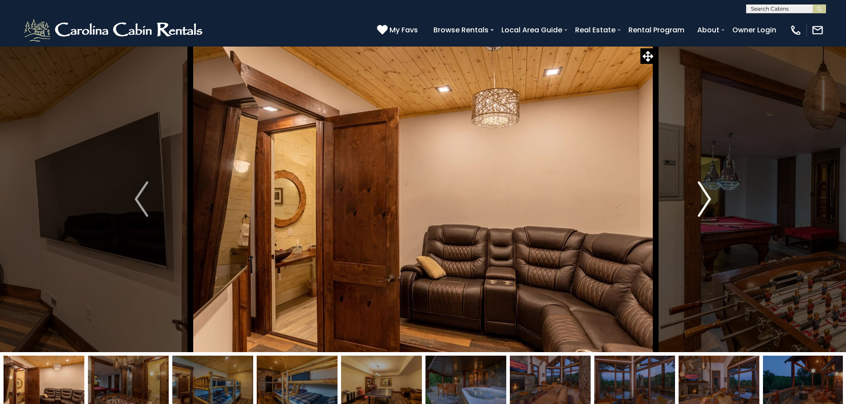
click at [700, 209] on img "Next" at bounding box center [703, 200] width 13 height 36
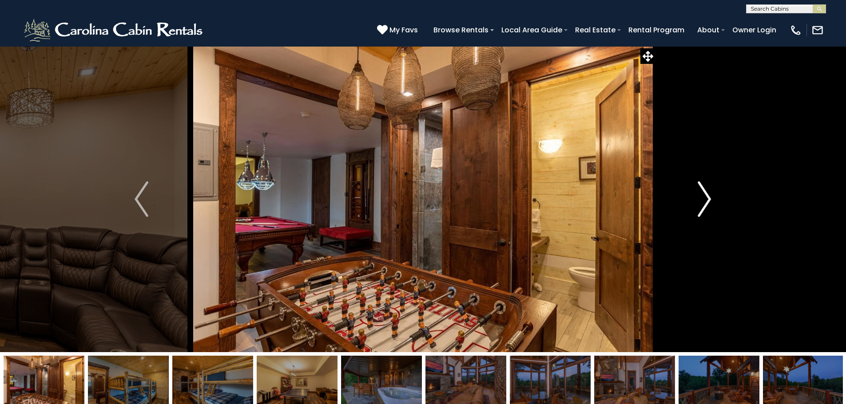
click at [700, 209] on img "Next" at bounding box center [703, 200] width 13 height 36
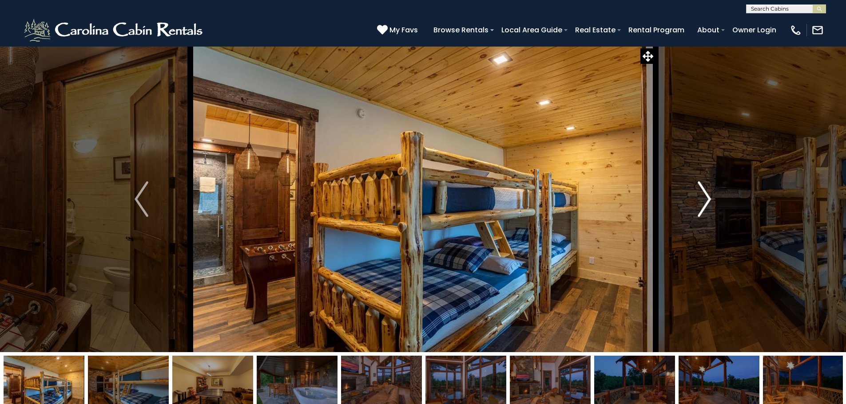
click at [700, 209] on img "Next" at bounding box center [703, 200] width 13 height 36
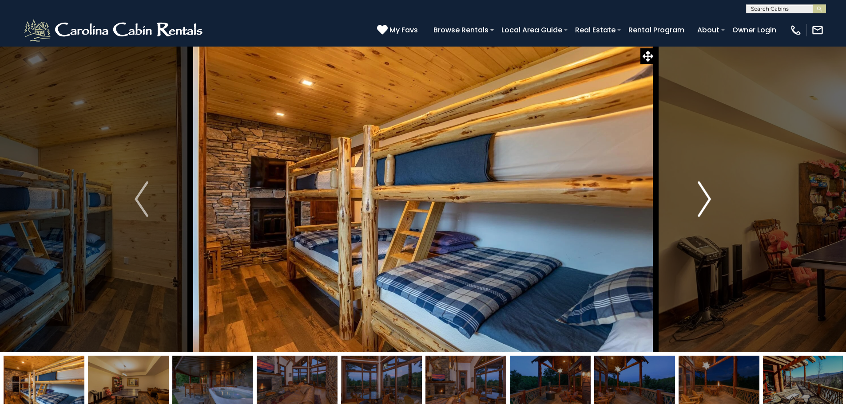
click at [700, 209] on img "Next" at bounding box center [703, 200] width 13 height 36
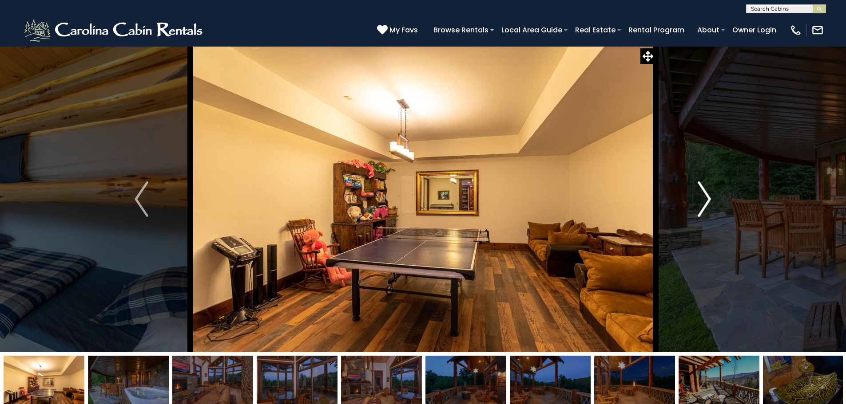
click at [700, 209] on img "Next" at bounding box center [703, 200] width 13 height 36
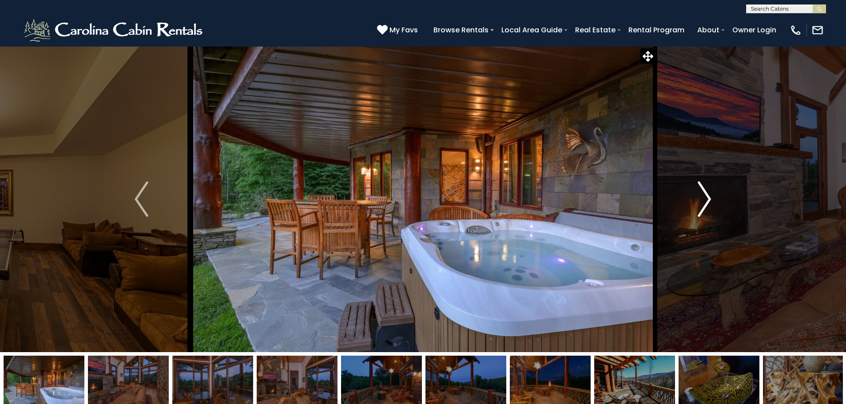
click at [700, 209] on img "Next" at bounding box center [703, 200] width 13 height 36
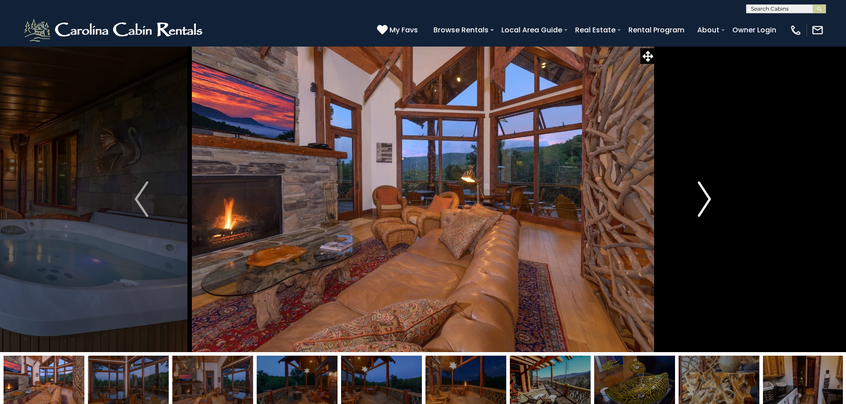
click at [700, 209] on img "Next" at bounding box center [703, 200] width 13 height 36
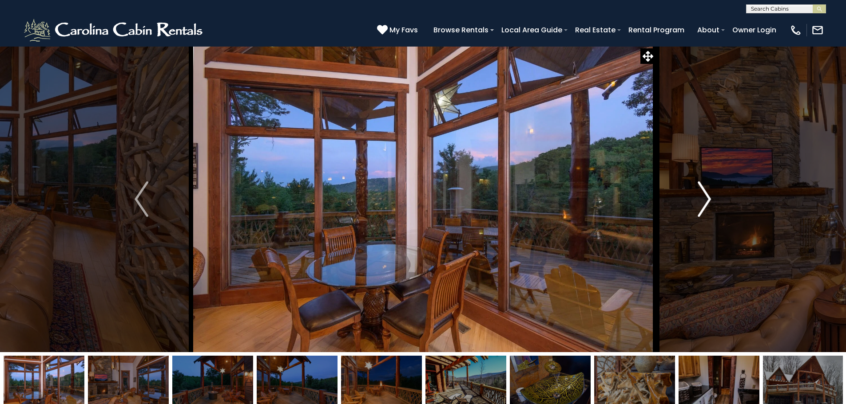
click at [700, 209] on img "Next" at bounding box center [703, 200] width 13 height 36
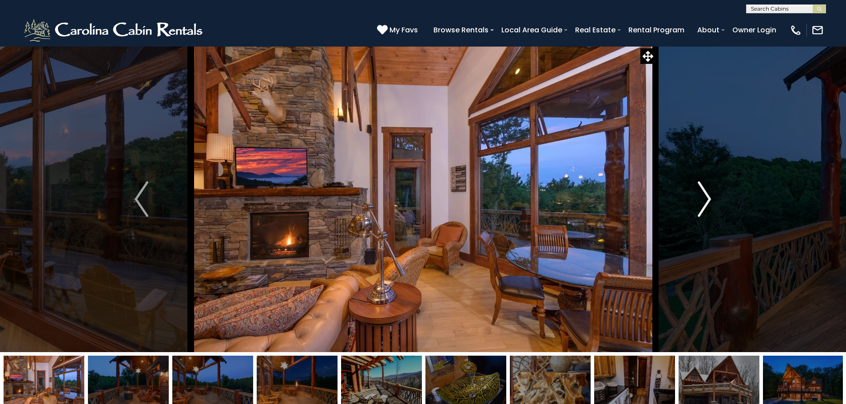
click at [700, 209] on img "Next" at bounding box center [703, 200] width 13 height 36
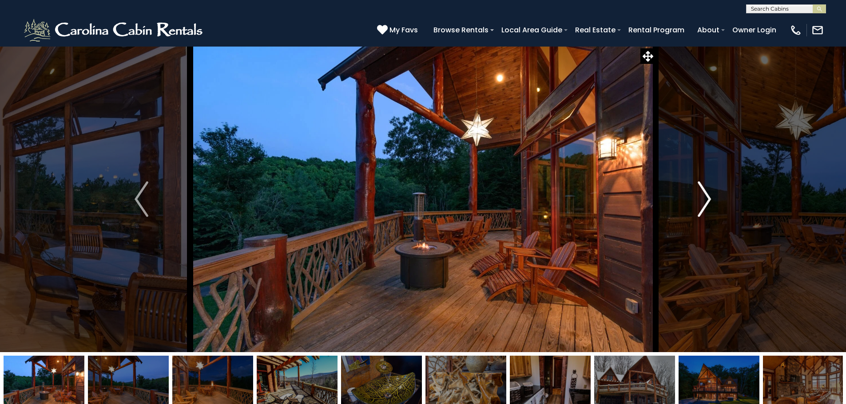
click at [700, 209] on img "Next" at bounding box center [703, 200] width 13 height 36
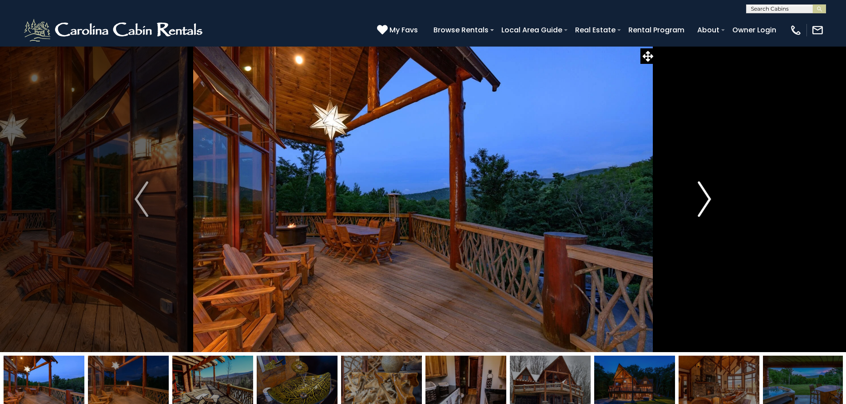
click at [700, 209] on img "Next" at bounding box center [703, 200] width 13 height 36
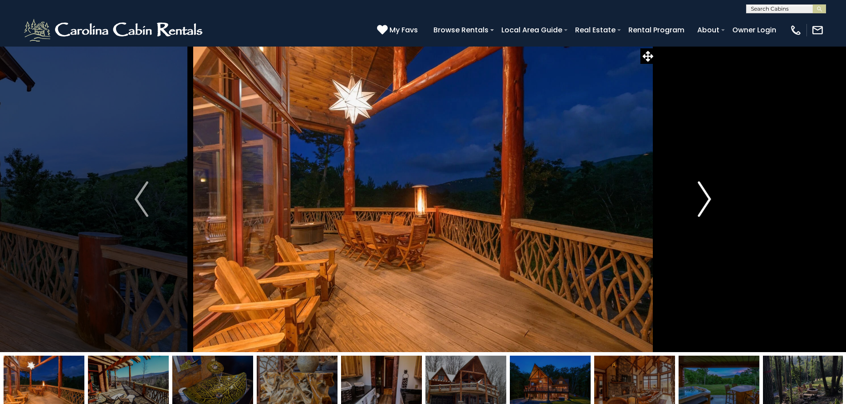
click at [700, 209] on img "Next" at bounding box center [703, 200] width 13 height 36
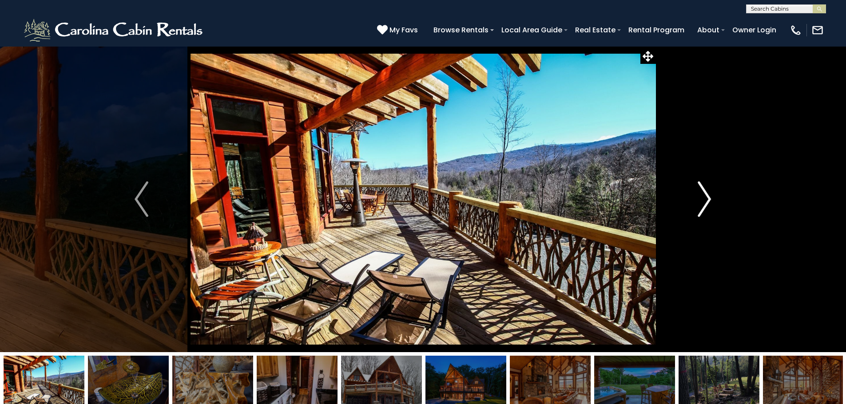
click at [700, 209] on img "Next" at bounding box center [703, 200] width 13 height 36
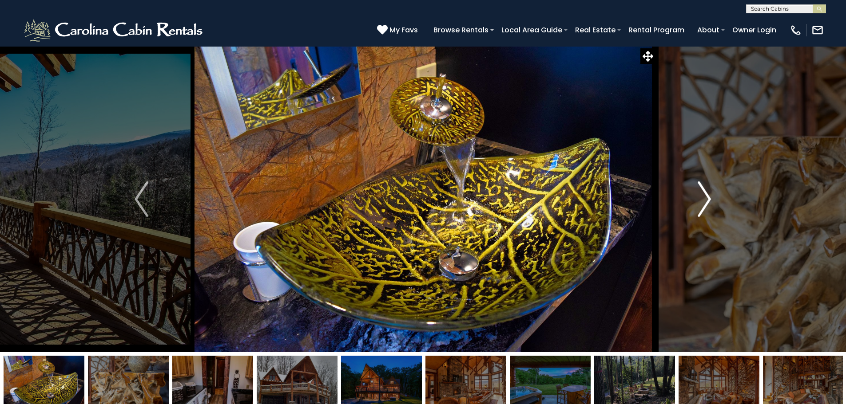
click at [699, 210] on img "Next" at bounding box center [703, 200] width 13 height 36
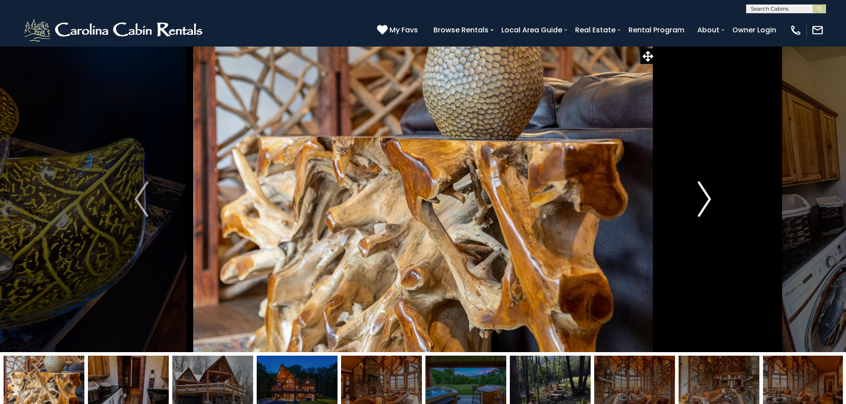
click at [699, 210] on img "Next" at bounding box center [703, 200] width 13 height 36
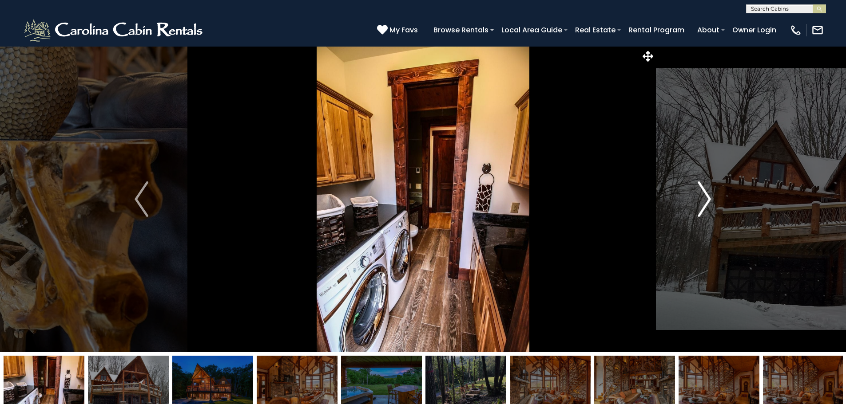
click at [699, 210] on img "Next" at bounding box center [703, 200] width 13 height 36
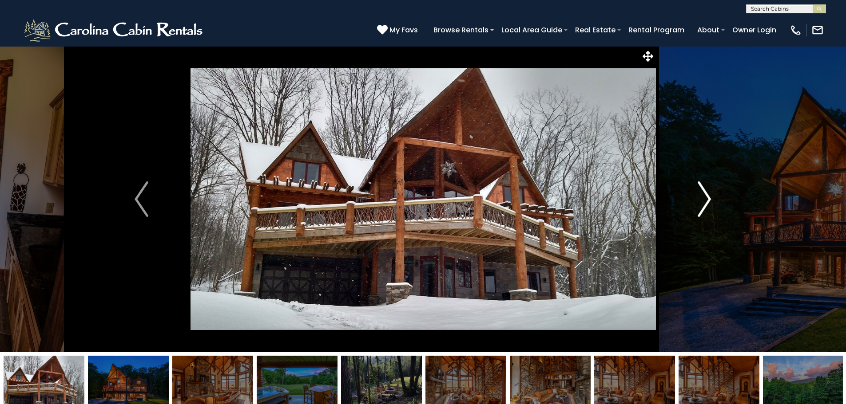
click at [699, 210] on img "Next" at bounding box center [703, 200] width 13 height 36
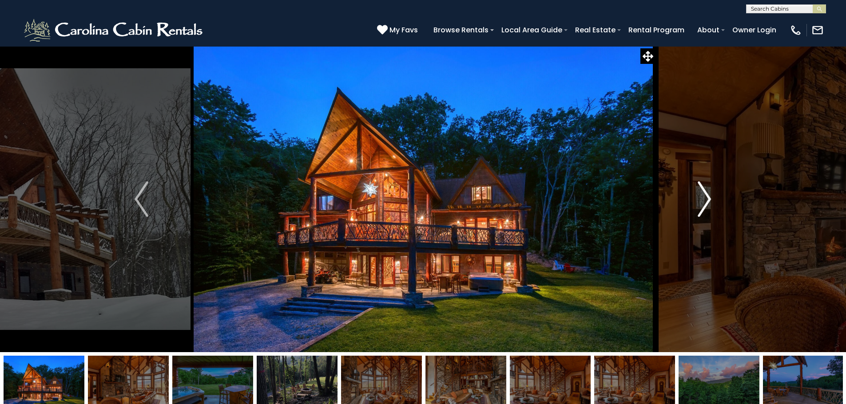
click at [699, 211] on img "Next" at bounding box center [703, 200] width 13 height 36
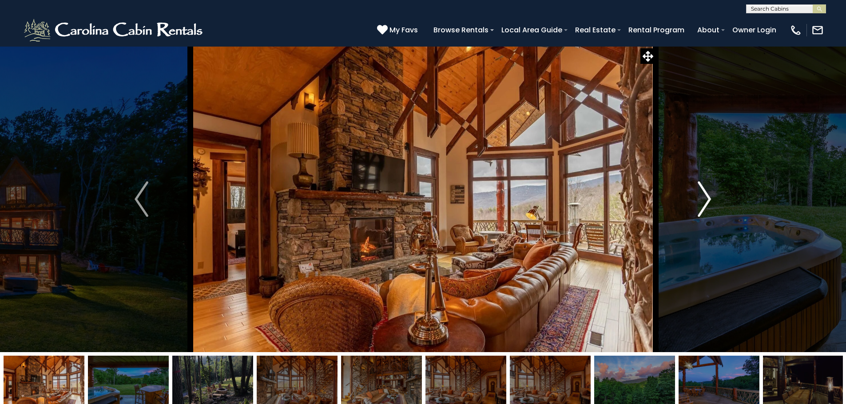
click at [699, 211] on img "Next" at bounding box center [703, 200] width 13 height 36
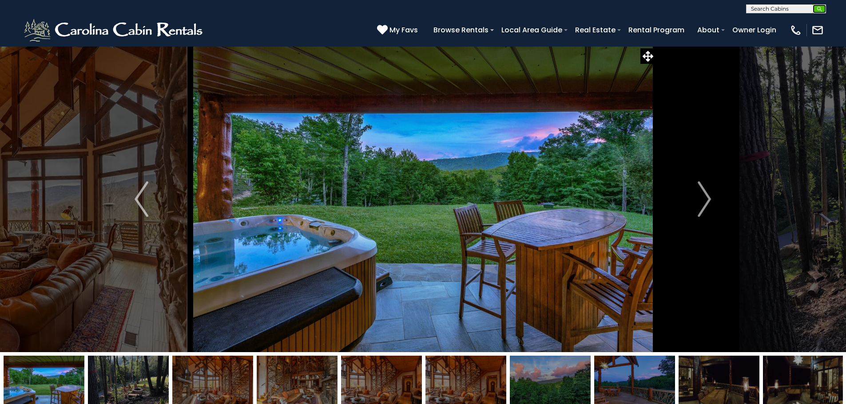
click at [817, 10] on img "submit" at bounding box center [819, 9] width 7 height 7
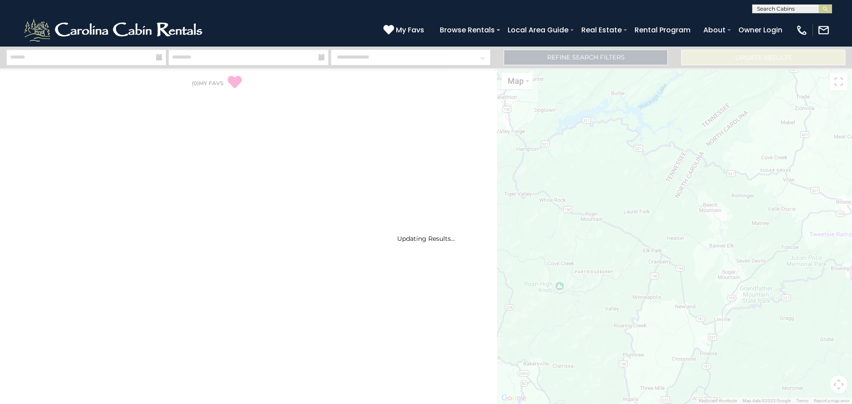
click at [791, 9] on input "text" at bounding box center [792, 10] width 78 height 9
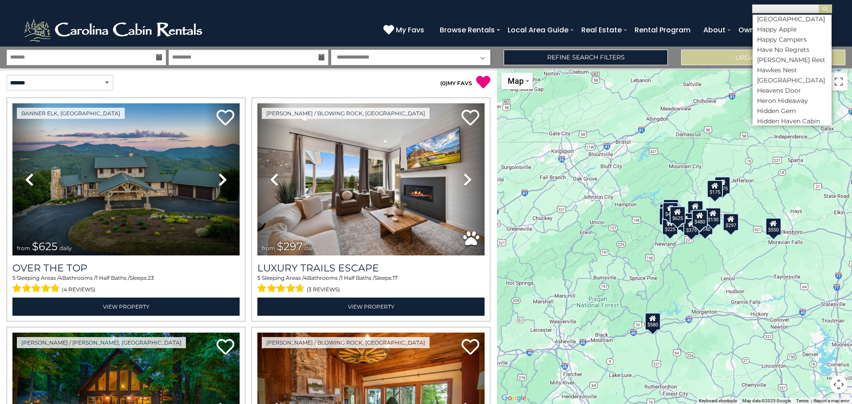
scroll to position [2002, 0]
click at [792, 12] on input "text" at bounding box center [792, 10] width 78 height 9
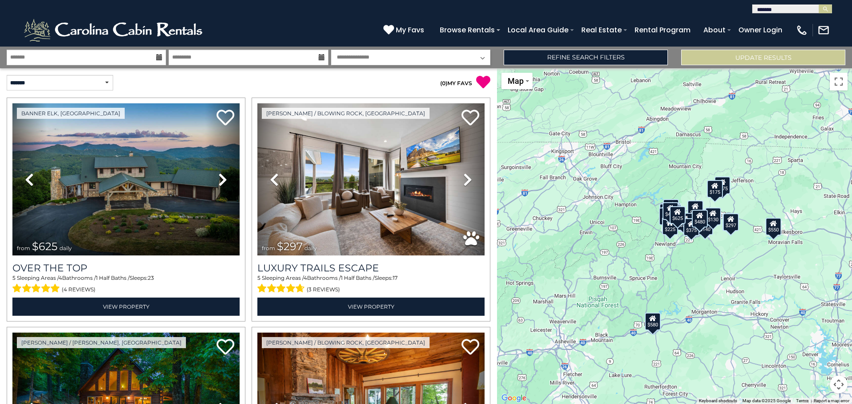
type input "********"
click at [773, 9] on input "text" at bounding box center [792, 10] width 78 height 9
click at [769, 10] on input "**********" at bounding box center [792, 10] width 78 height 9
type input "**********"
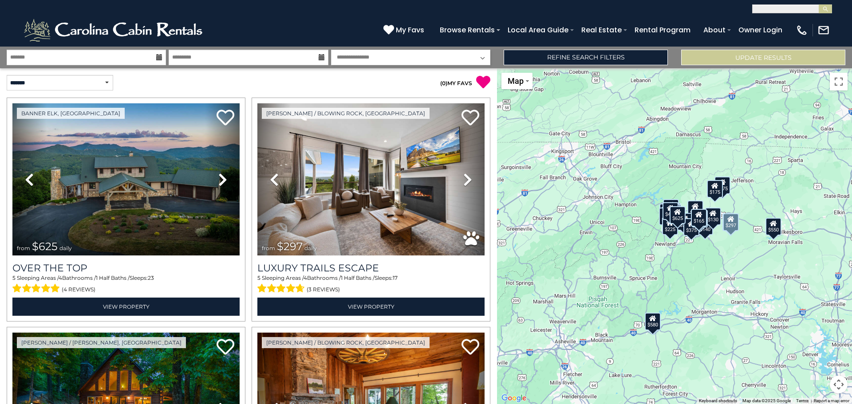
click at [808, 9] on input "text" at bounding box center [792, 10] width 78 height 9
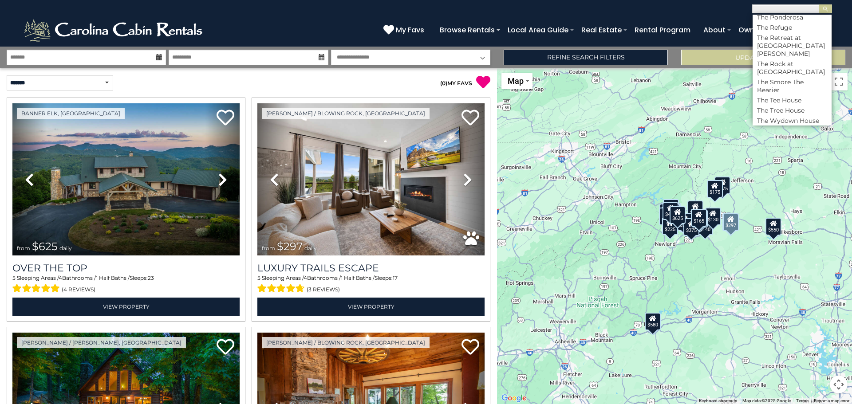
scroll to position [4352, 0]
click at [786, 36] on li "The Grateful Bear at [GEOGRAPHIC_DATA]" at bounding box center [792, 28] width 79 height 16
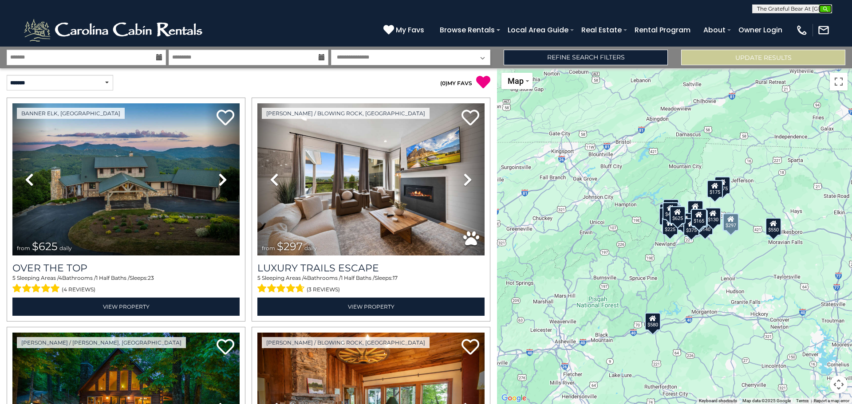
click at [823, 10] on img "submit" at bounding box center [826, 9] width 7 height 7
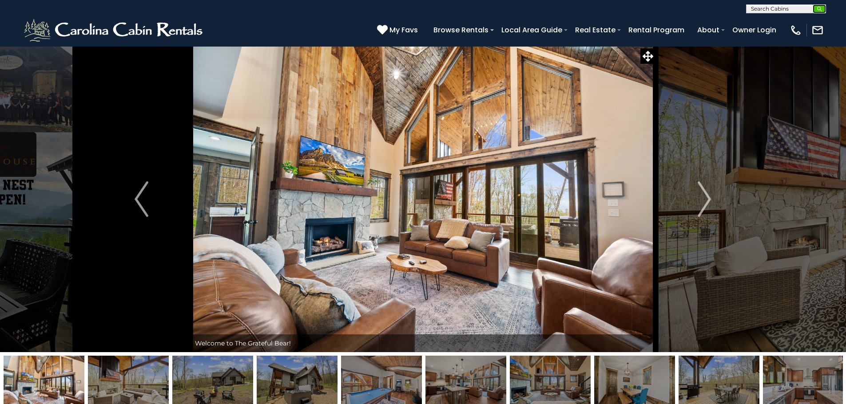
click at [813, 8] on button "submit" at bounding box center [818, 8] width 13 height 9
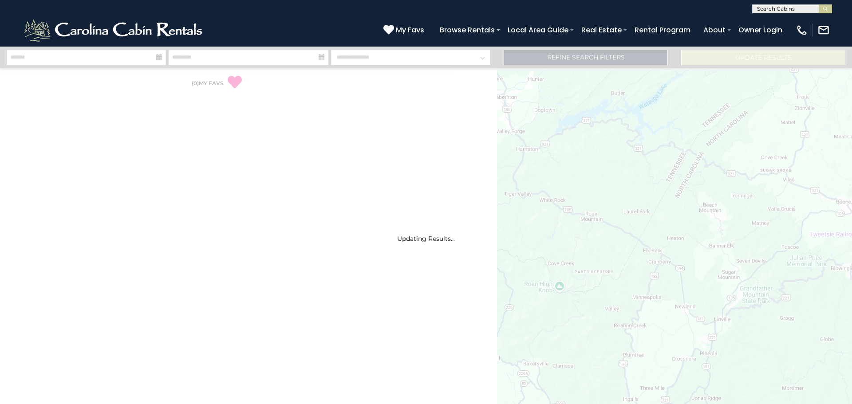
click at [807, 7] on input "text" at bounding box center [792, 10] width 78 height 9
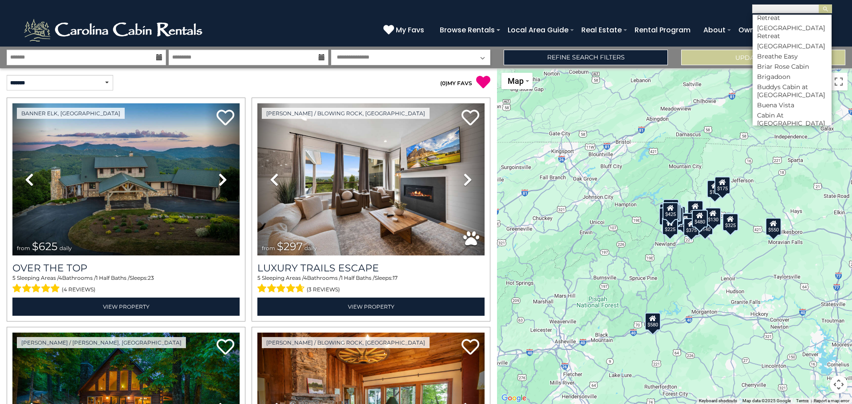
scroll to position [1038, 0]
click at [775, 35] on li "Buena Vista" at bounding box center [792, 31] width 79 height 8
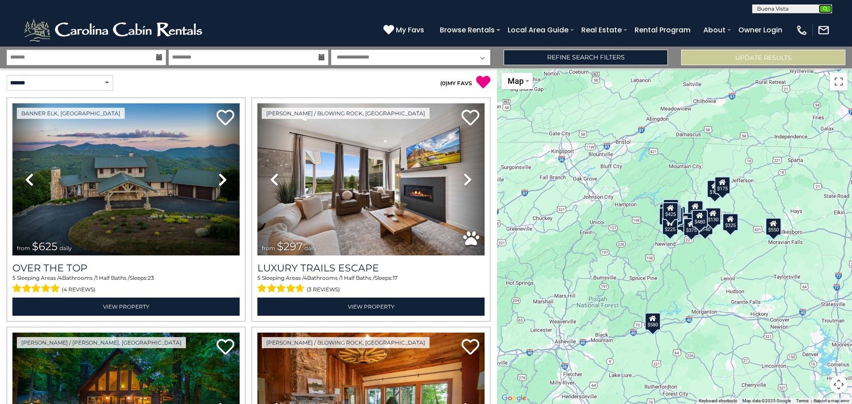
click at [824, 4] on button "submit" at bounding box center [825, 8] width 13 height 9
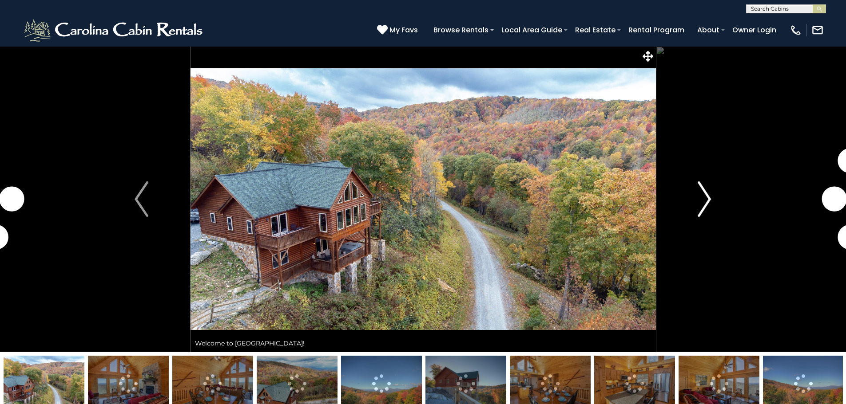
click at [698, 191] on img "Next" at bounding box center [703, 200] width 13 height 36
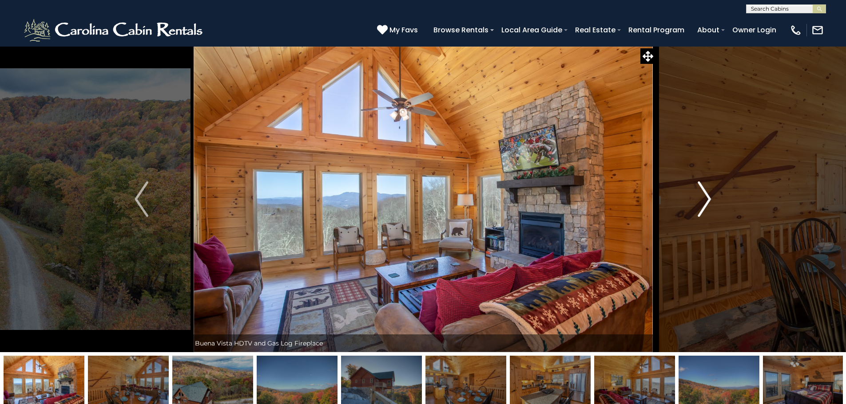
click at [698, 191] on img "Next" at bounding box center [703, 200] width 13 height 36
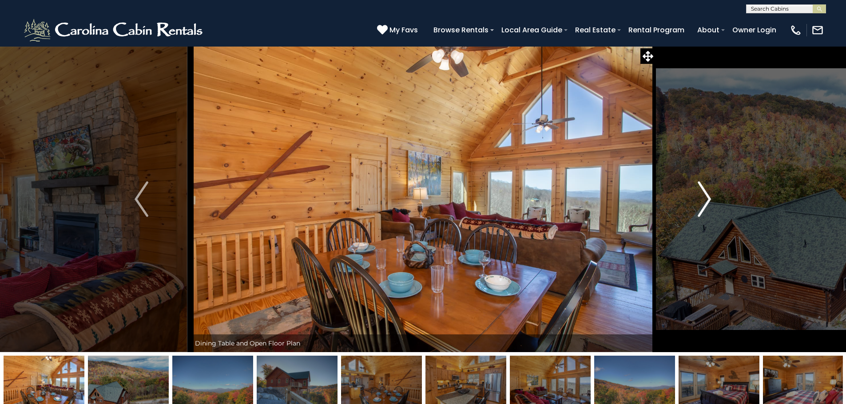
click at [698, 191] on img "Next" at bounding box center [703, 200] width 13 height 36
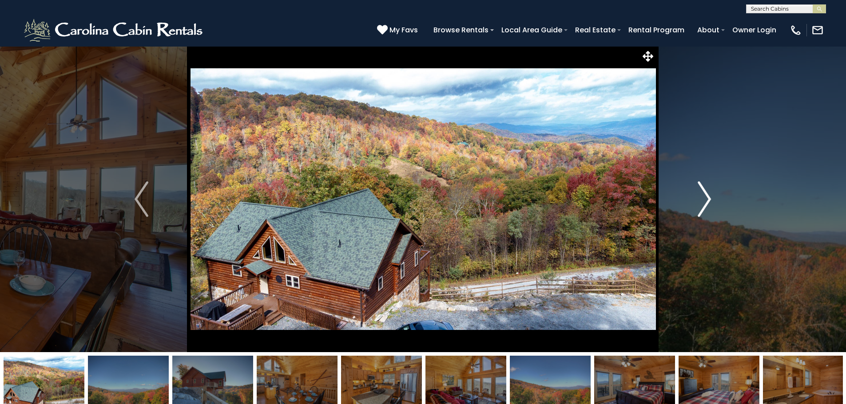
click at [698, 191] on img "Next" at bounding box center [703, 200] width 13 height 36
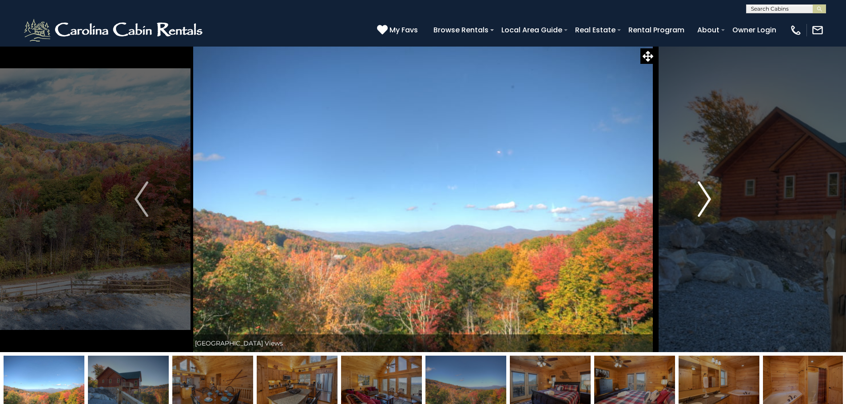
click at [698, 191] on img "Next" at bounding box center [703, 200] width 13 height 36
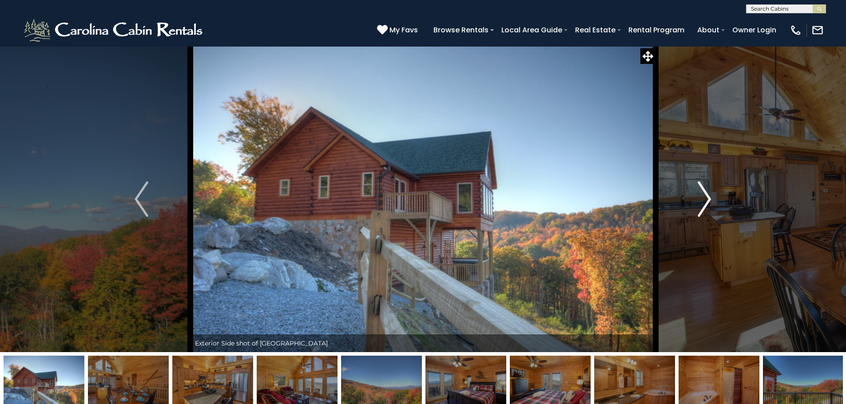
click at [698, 191] on img "Next" at bounding box center [703, 200] width 13 height 36
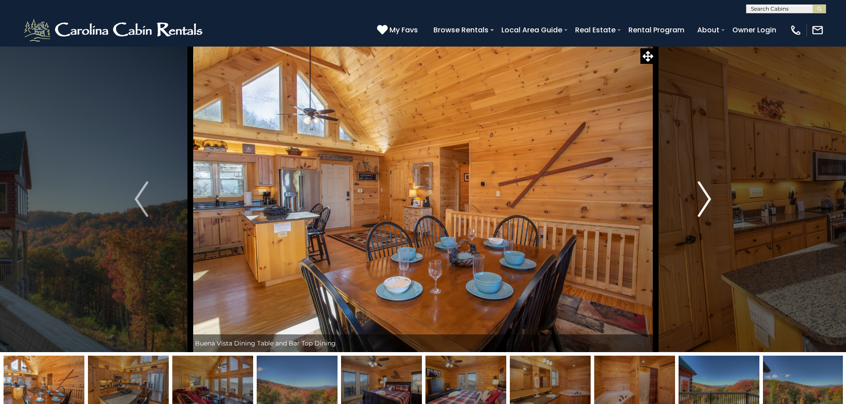
click at [698, 191] on img "Next" at bounding box center [703, 200] width 13 height 36
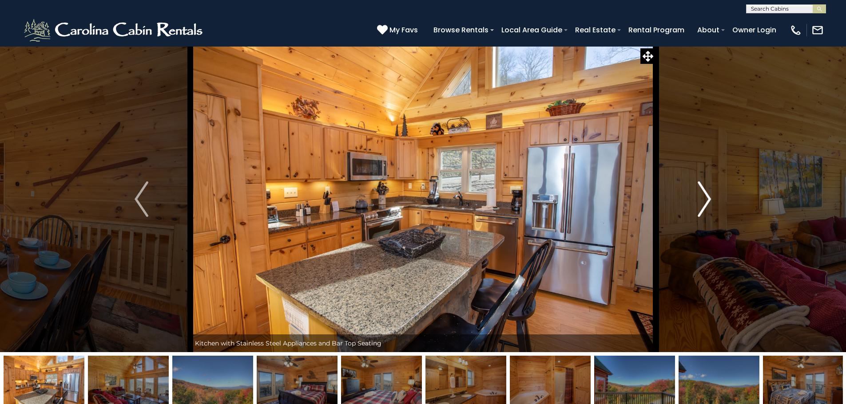
click at [705, 197] on img "Next" at bounding box center [703, 200] width 13 height 36
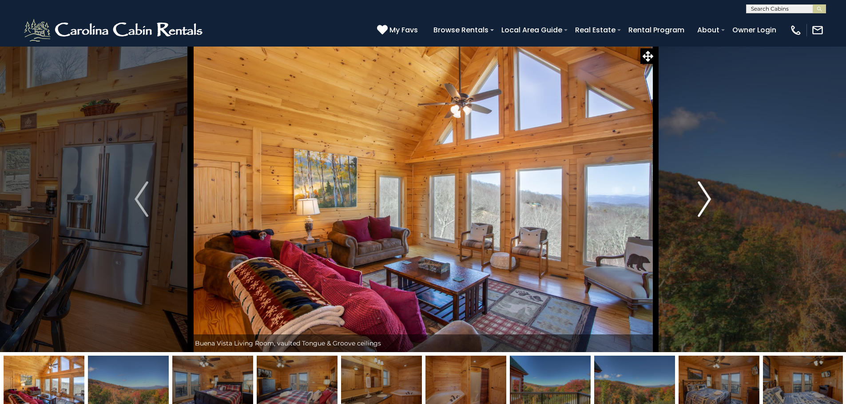
click at [705, 197] on img "Next" at bounding box center [703, 200] width 13 height 36
